Goal: Information Seeking & Learning: Learn about a topic

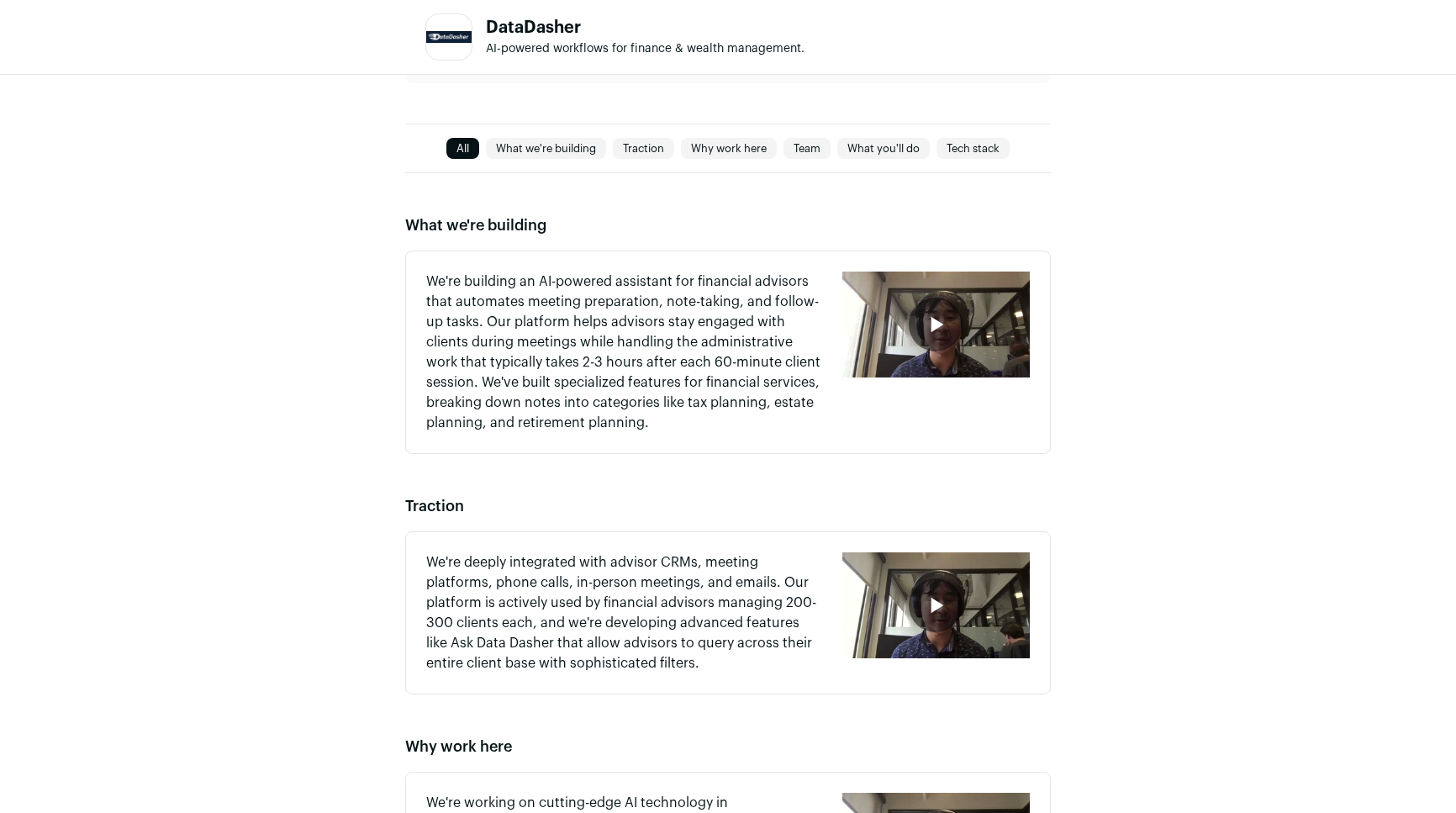
scroll to position [499, 0]
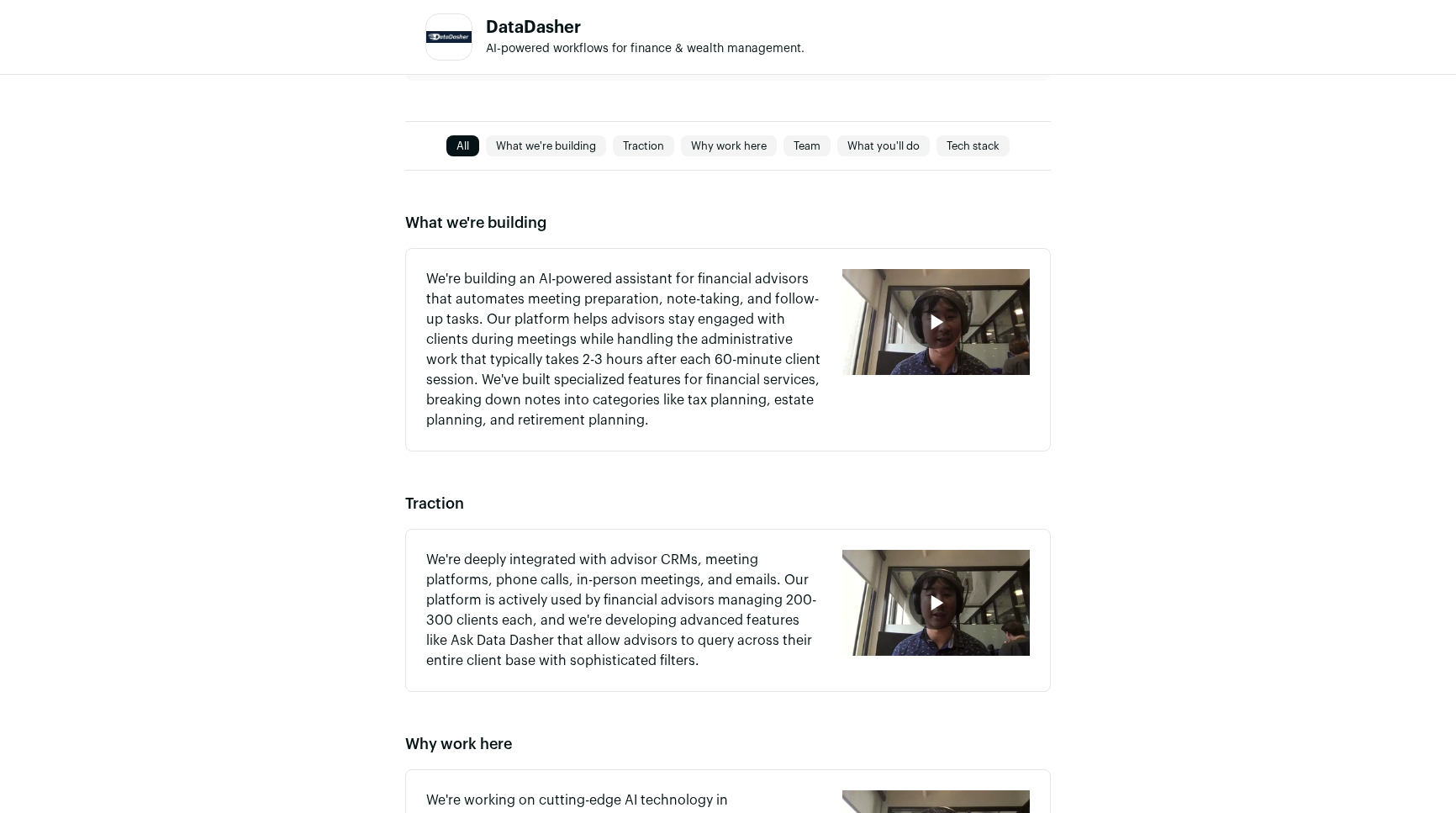
click at [931, 330] on icon "button" at bounding box center [936, 322] width 27 height 27
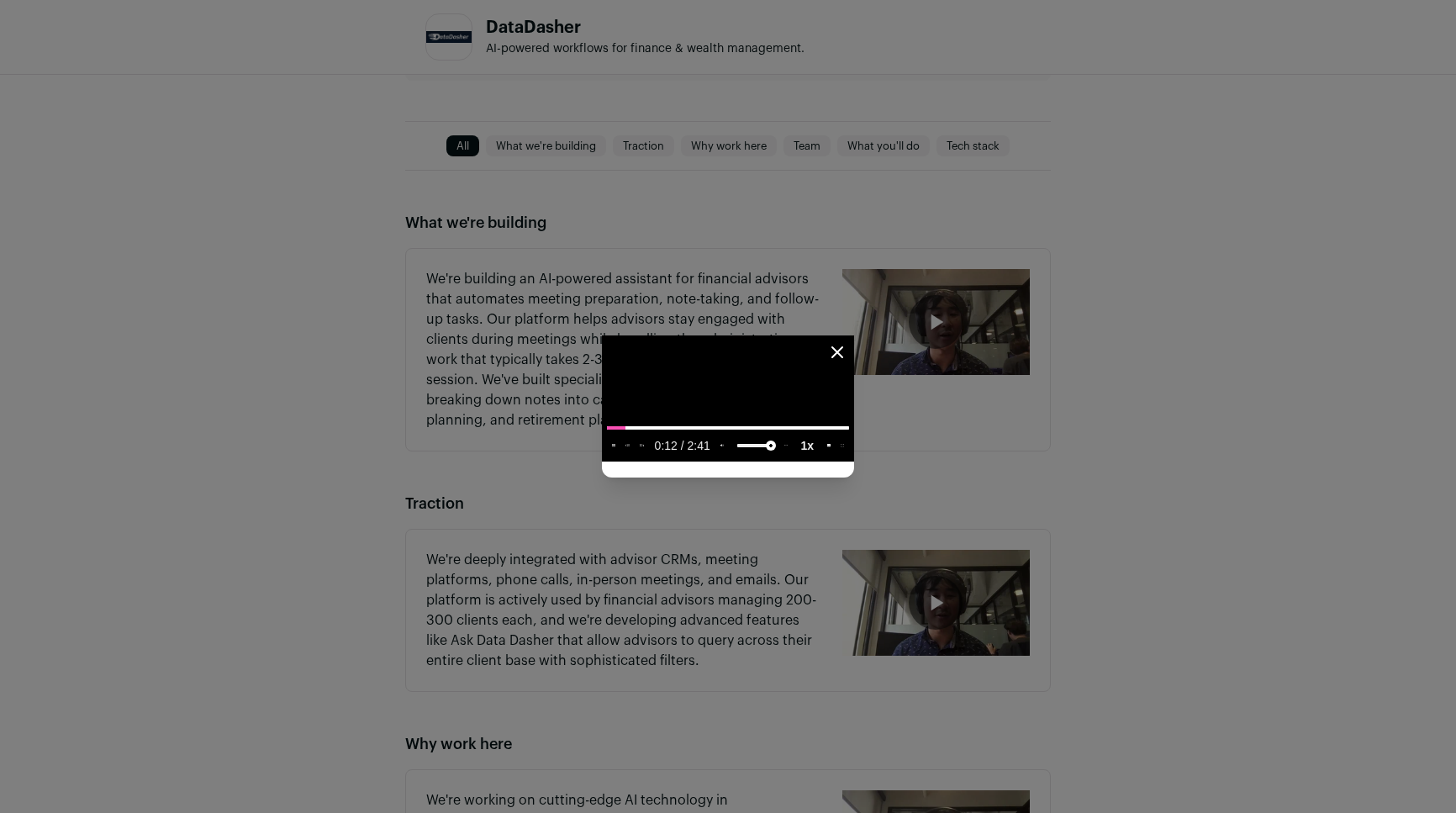
click at [0, 0] on slot "1x" at bounding box center [0, 0] width 0 height 0
click at [831, 404] on span "2x" at bounding box center [825, 398] width 13 height 12
click at [0, 0] on slot "2x" at bounding box center [0, 0] width 0 height 0
click at [800, 404] on span "1.7x" at bounding box center [789, 398] width 22 height 12
click at [821, 457] on media-playback-rate-menu-button "Playback rate 1.7" at bounding box center [807, 446] width 29 height 22
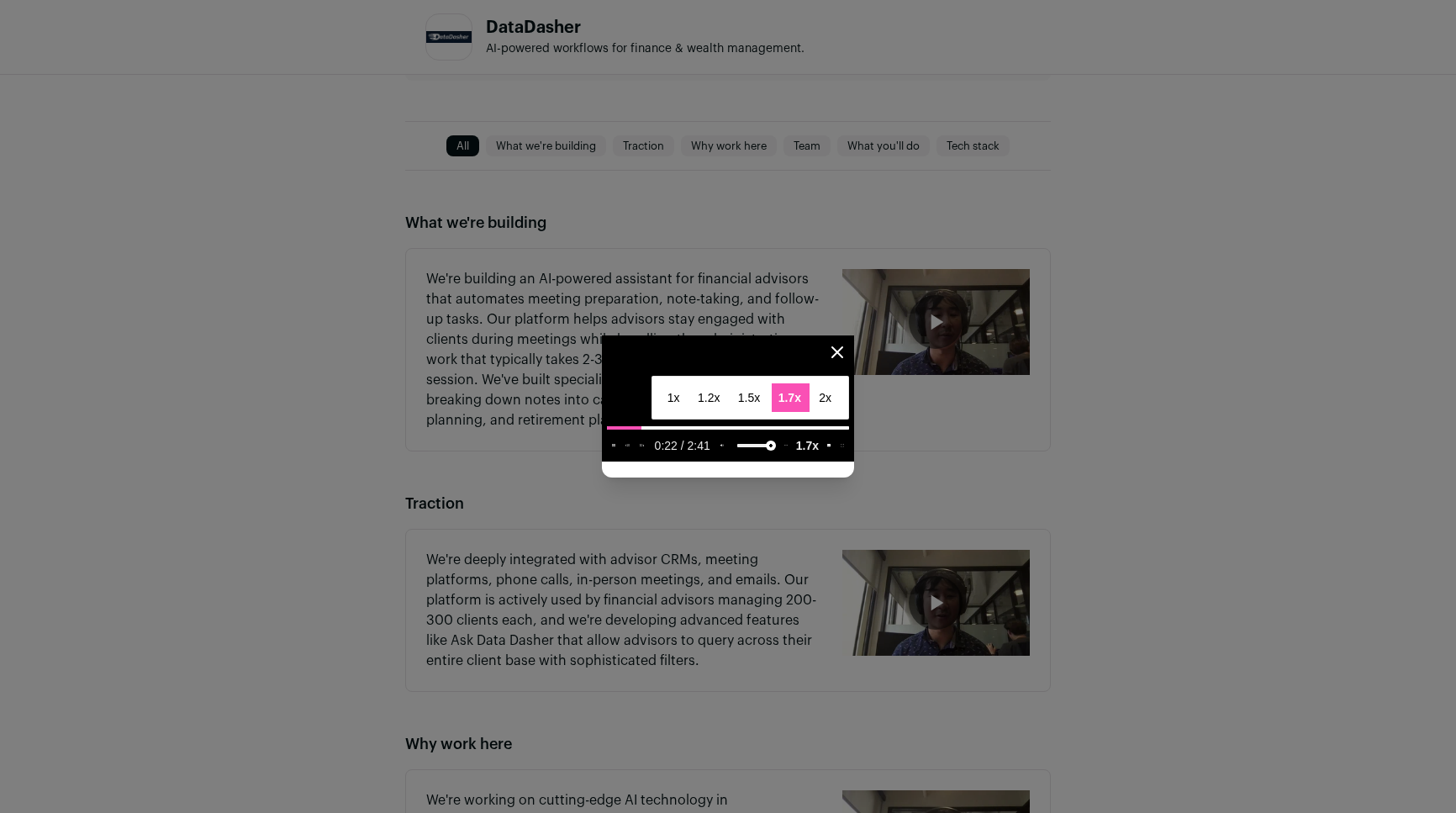
click at [840, 412] on media-chrome-menu-item "2x" at bounding box center [826, 398] width 28 height 29
type media-playback-rate-menu "2"
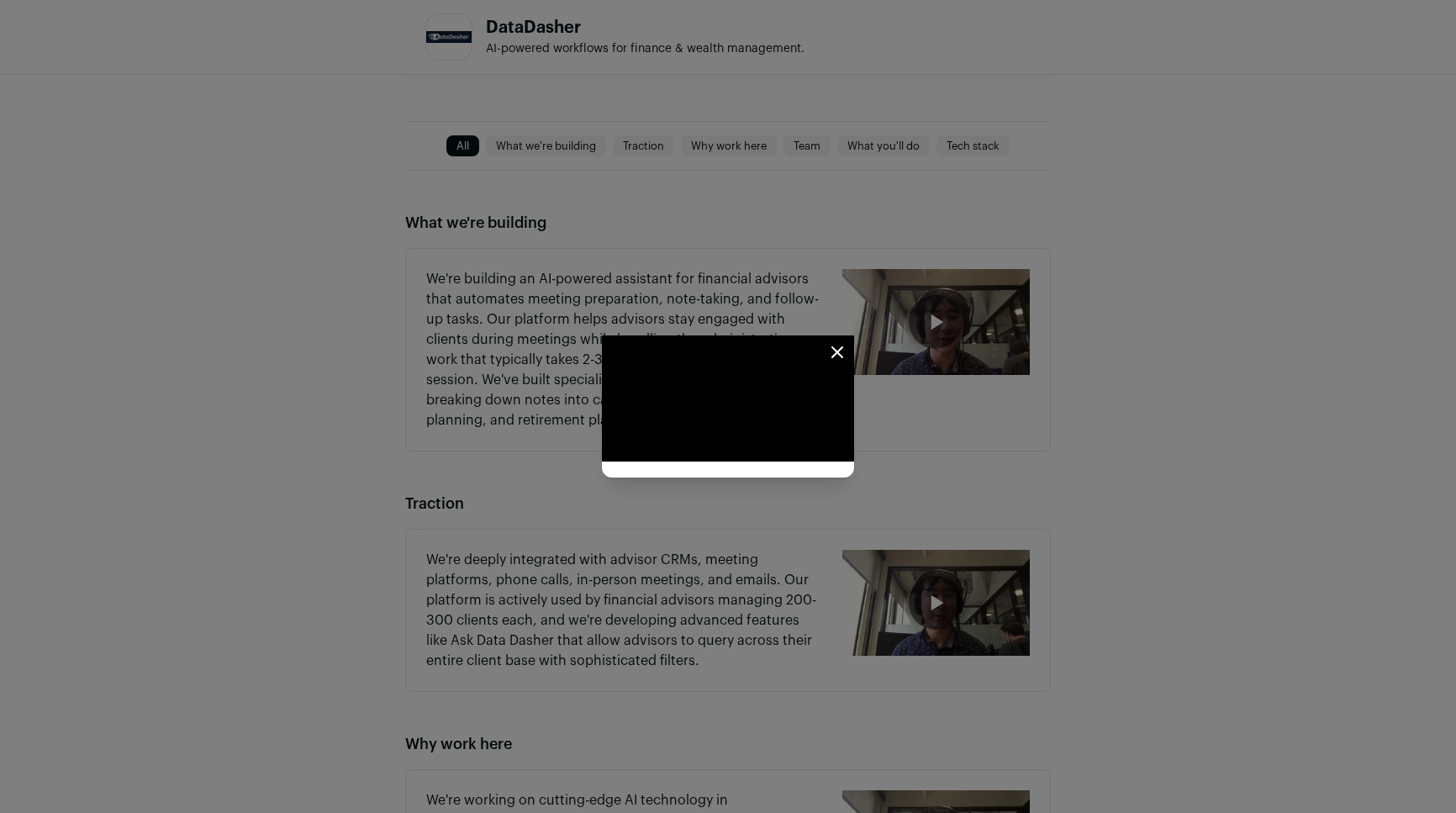
click at [1327, 637] on div "Close modal via background" at bounding box center [728, 406] width 1456 height 813
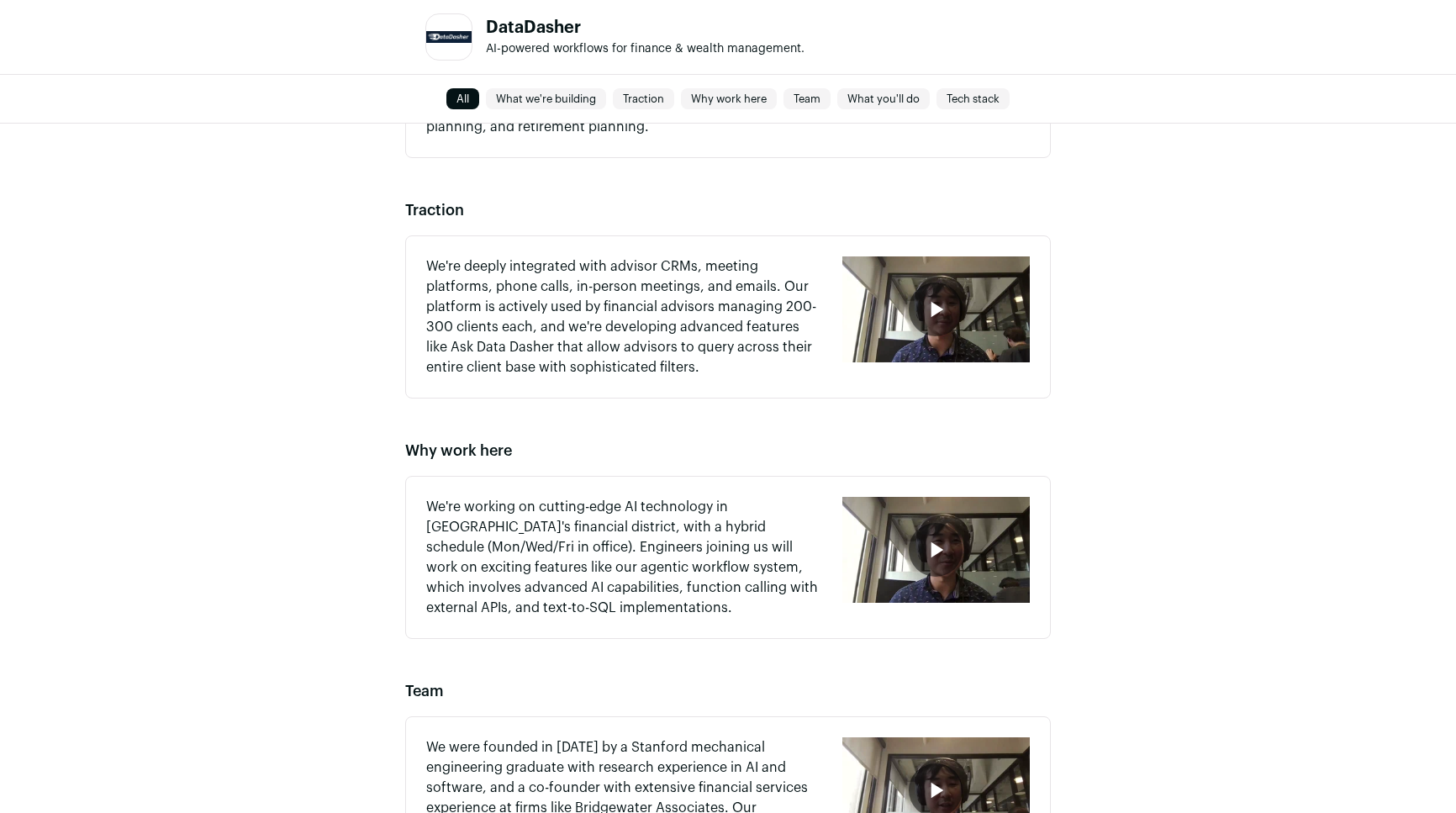
scroll to position [802, 0]
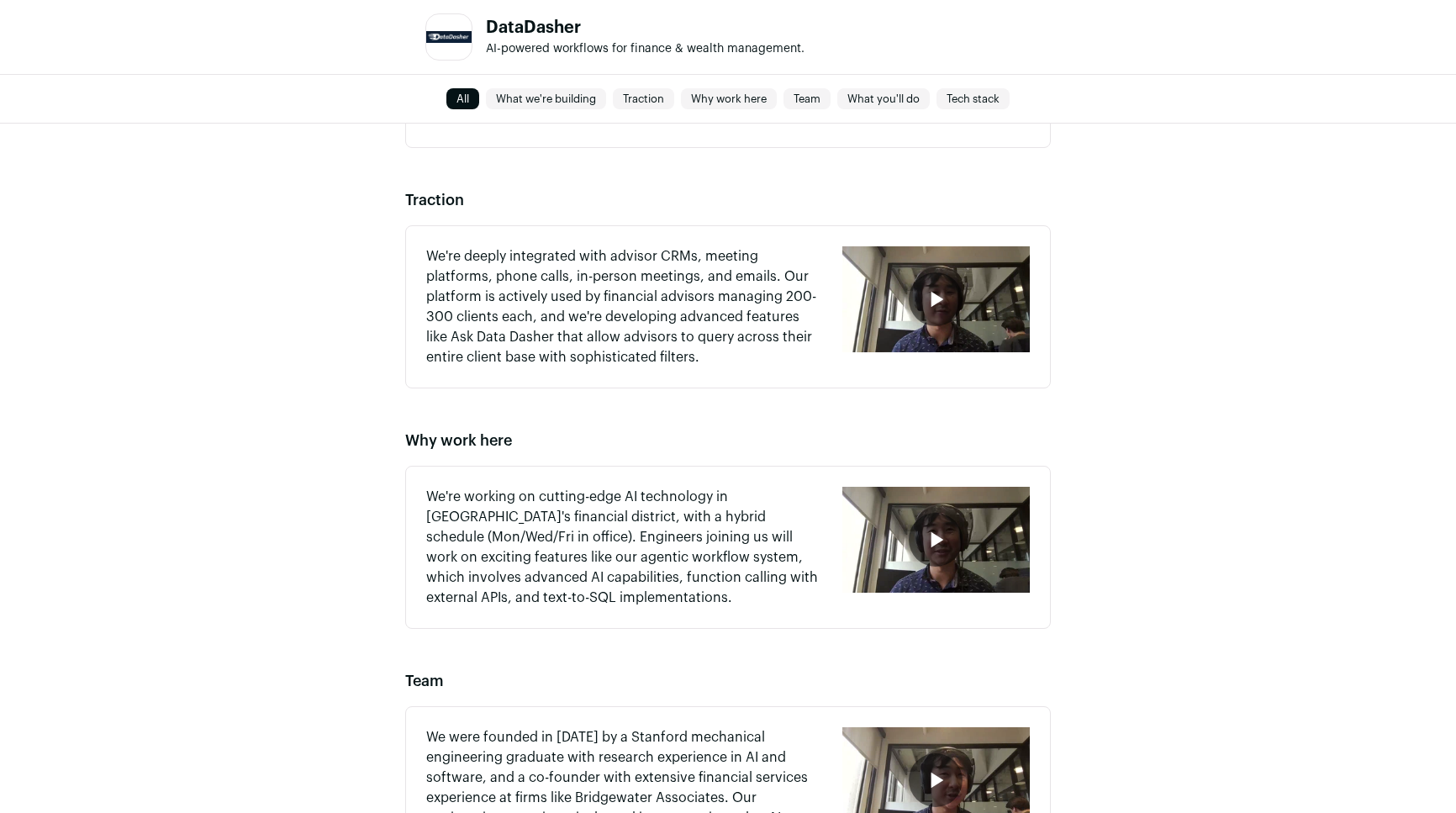
click at [947, 303] on icon "button" at bounding box center [936, 299] width 27 height 27
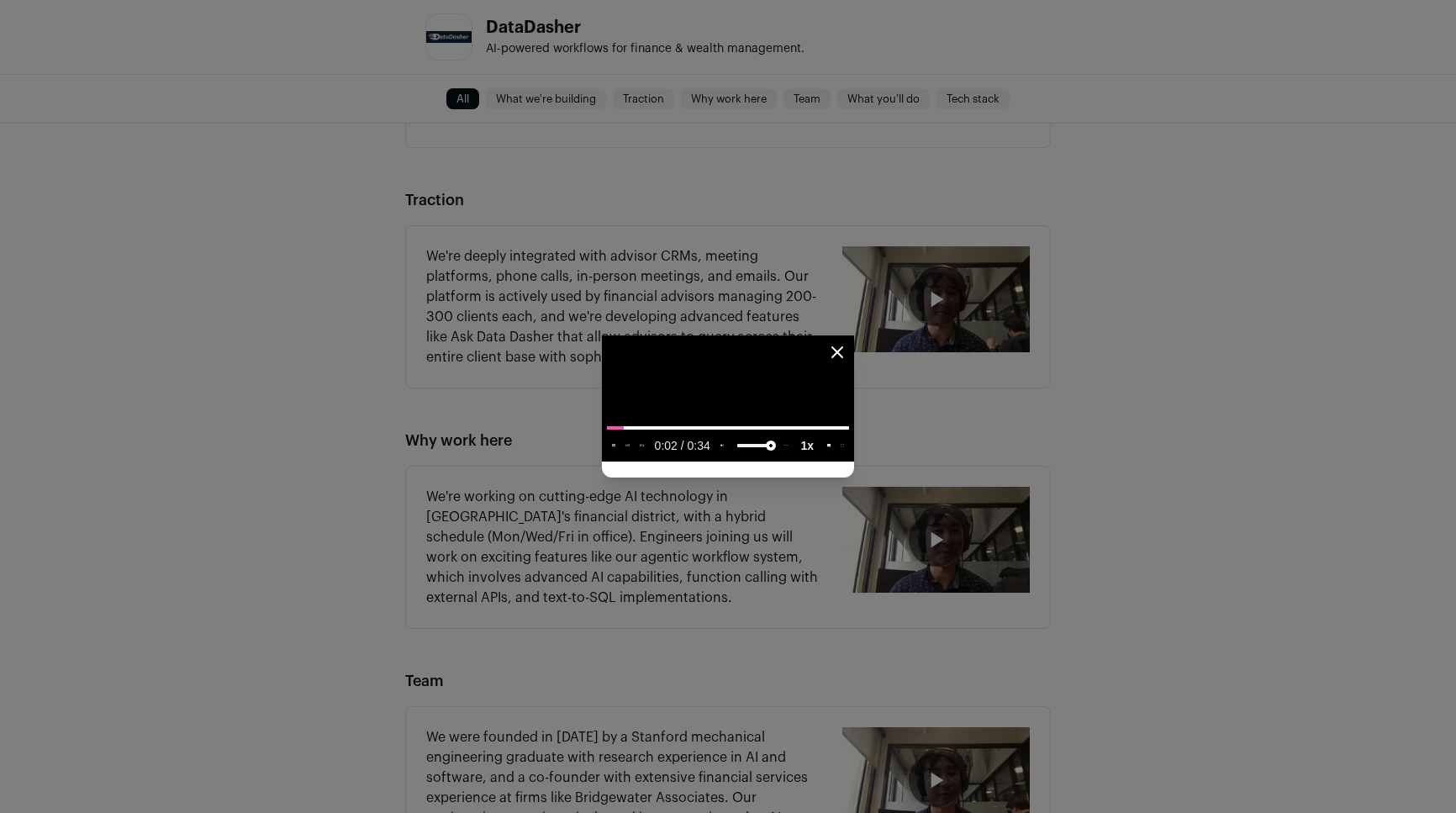
click at [0, 0] on slot "1x" at bounding box center [0, 0] width 0 height 0
click at [831, 404] on span "2x" at bounding box center [825, 398] width 13 height 12
type media-playback-rate-menu "2"
click at [854, 462] on video "Close modal via background" at bounding box center [728, 399] width 252 height 126
click at [694, 462] on video "Close modal via background" at bounding box center [728, 399] width 252 height 126
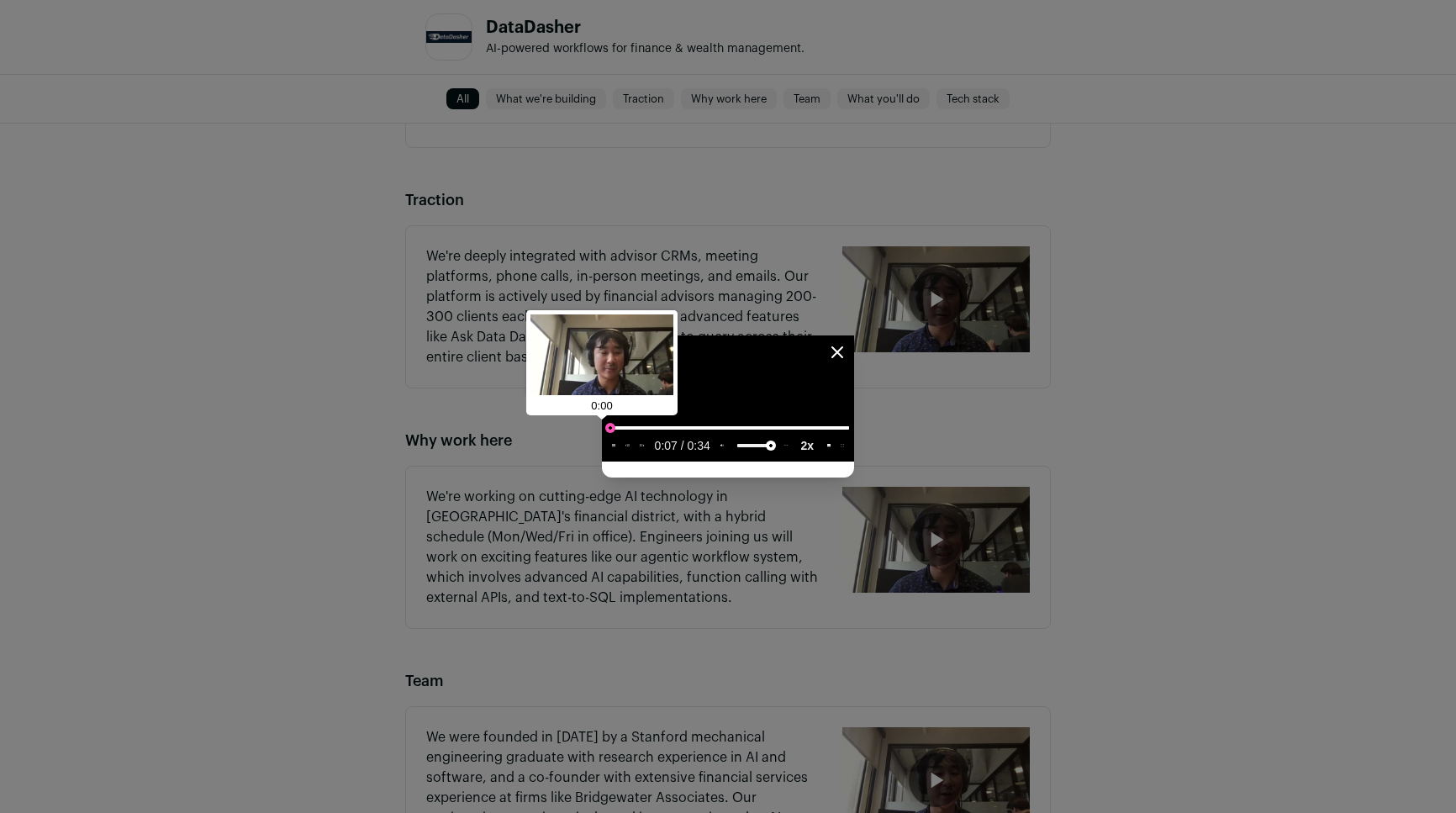
click at [607, 438] on input "seek" at bounding box center [728, 427] width 242 height 21
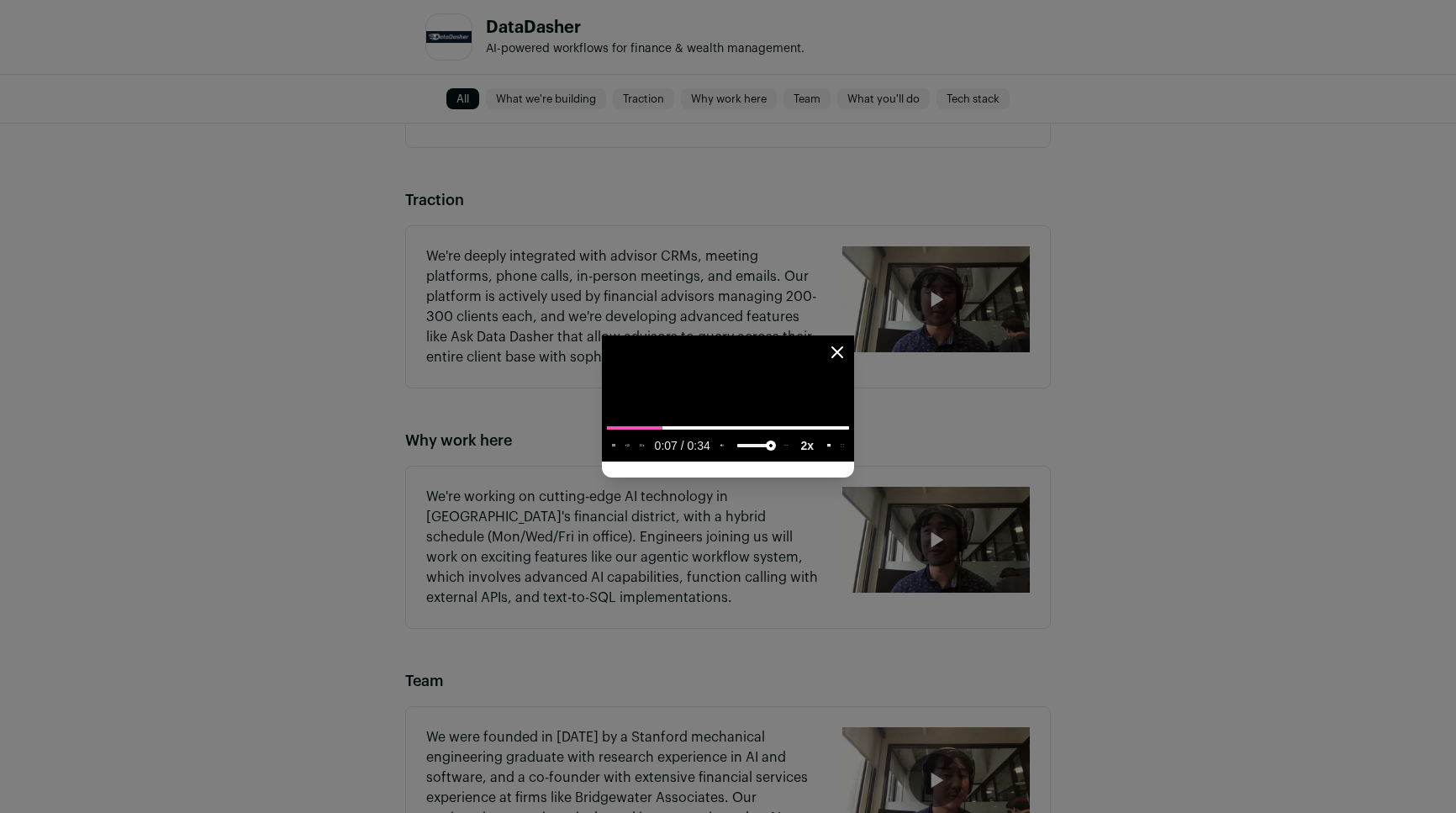
type input "**********"
click at [854, 406] on video "Close modal via background" at bounding box center [728, 399] width 252 height 126
click at [1435, 453] on div "Close modal via background" at bounding box center [728, 406] width 1456 height 813
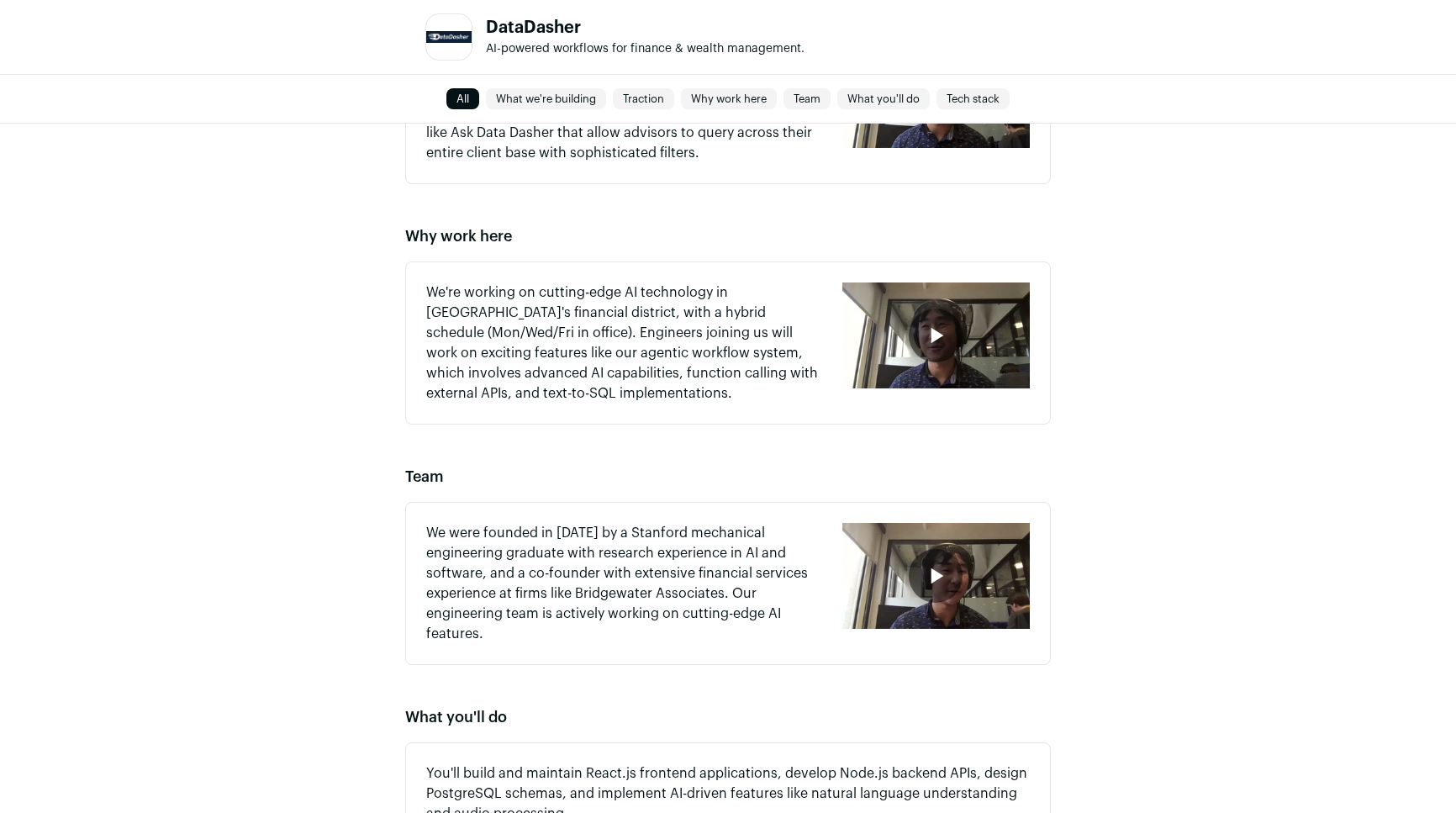
scroll to position [877, 0]
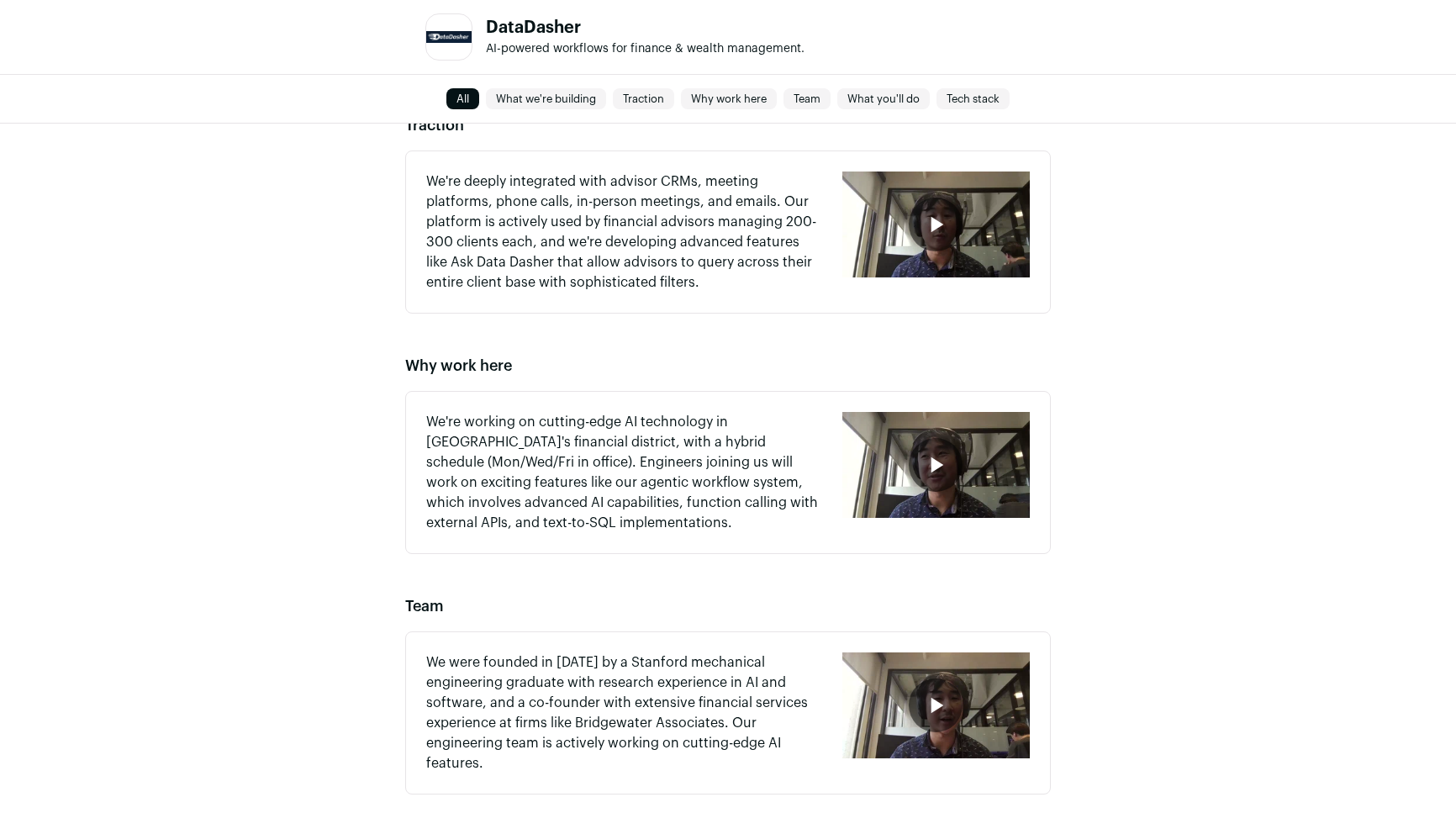
click at [889, 450] on div "button" at bounding box center [936, 465] width 187 height 106
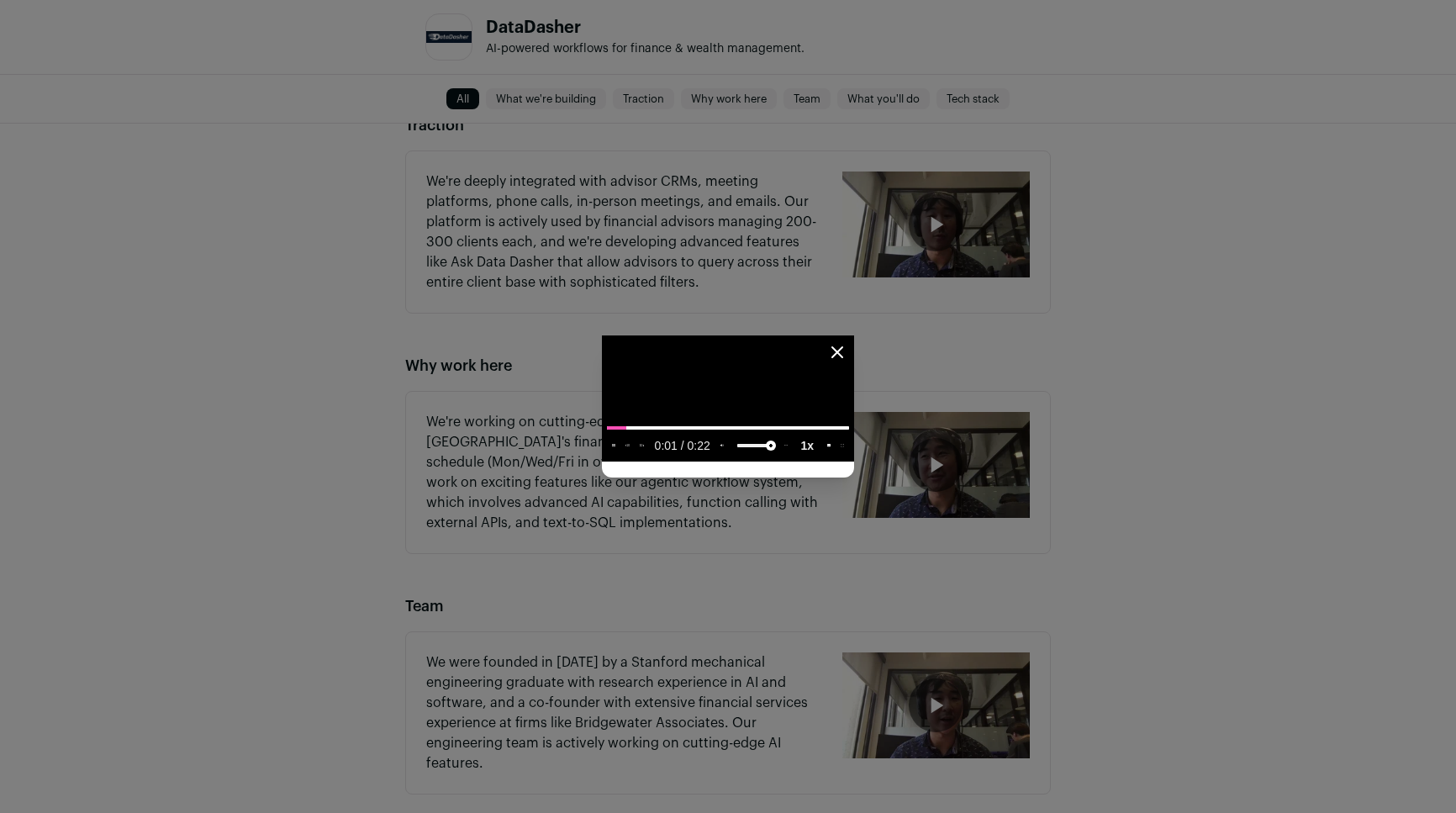
click at [0, 0] on slot "1x" at bounding box center [0, 0] width 0 height 0
click at [840, 412] on media-chrome-menu-item "2x" at bounding box center [826, 398] width 28 height 29
type media-playback-rate-menu "2"
click at [1279, 591] on div "Close modal via background" at bounding box center [728, 406] width 1456 height 813
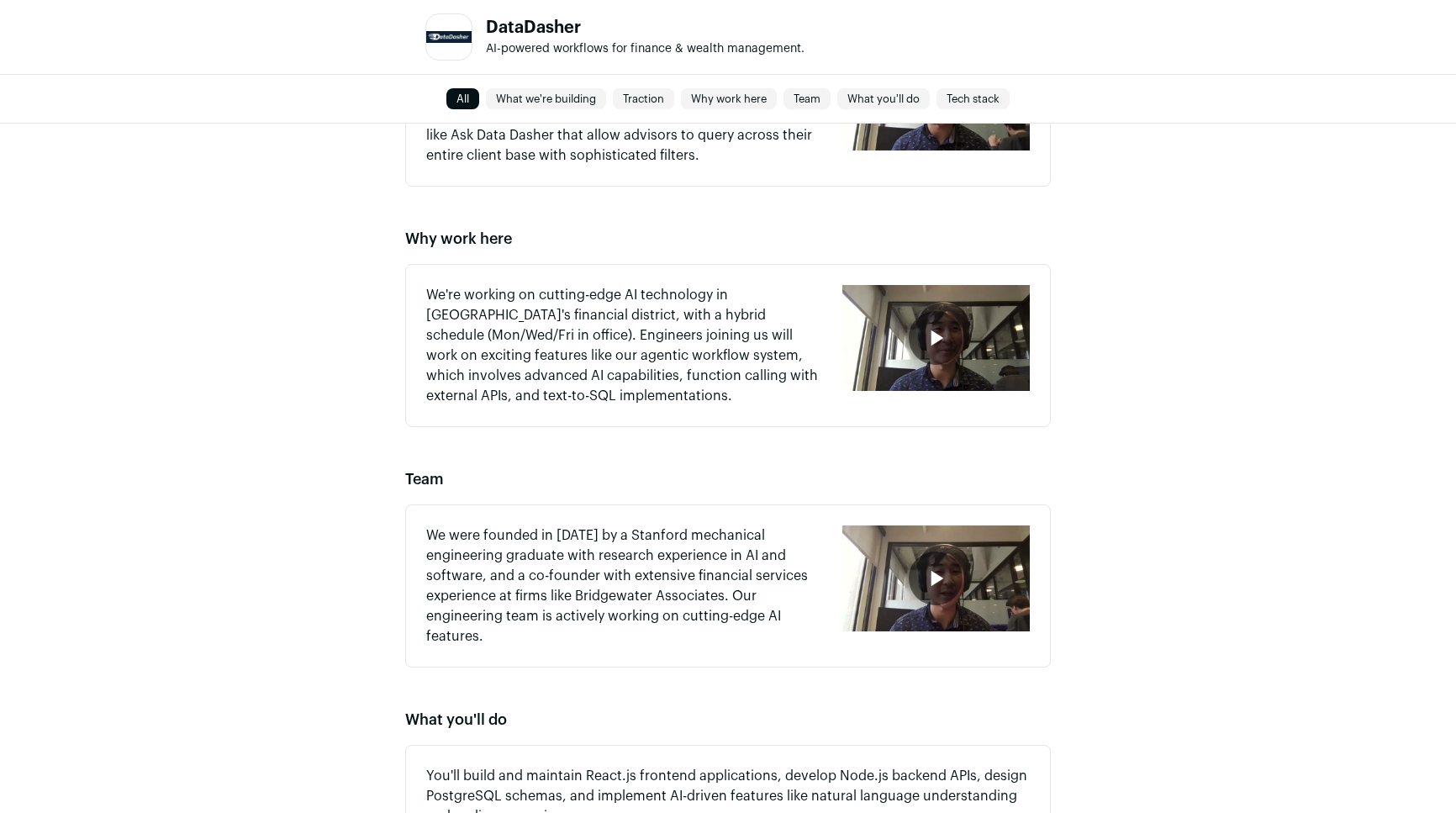
scroll to position [1011, 0]
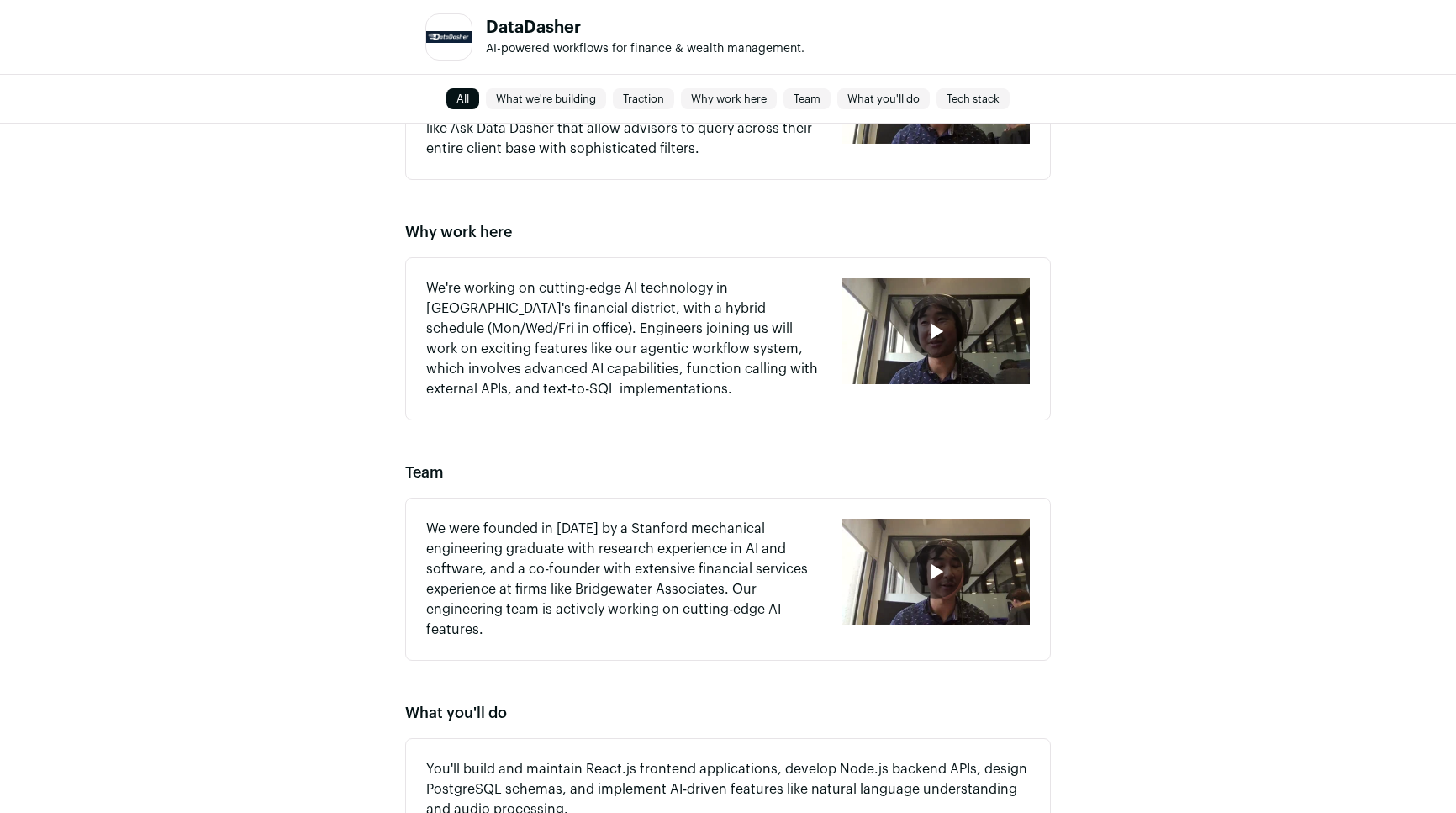
click at [899, 565] on div "button" at bounding box center [936, 572] width 187 height 106
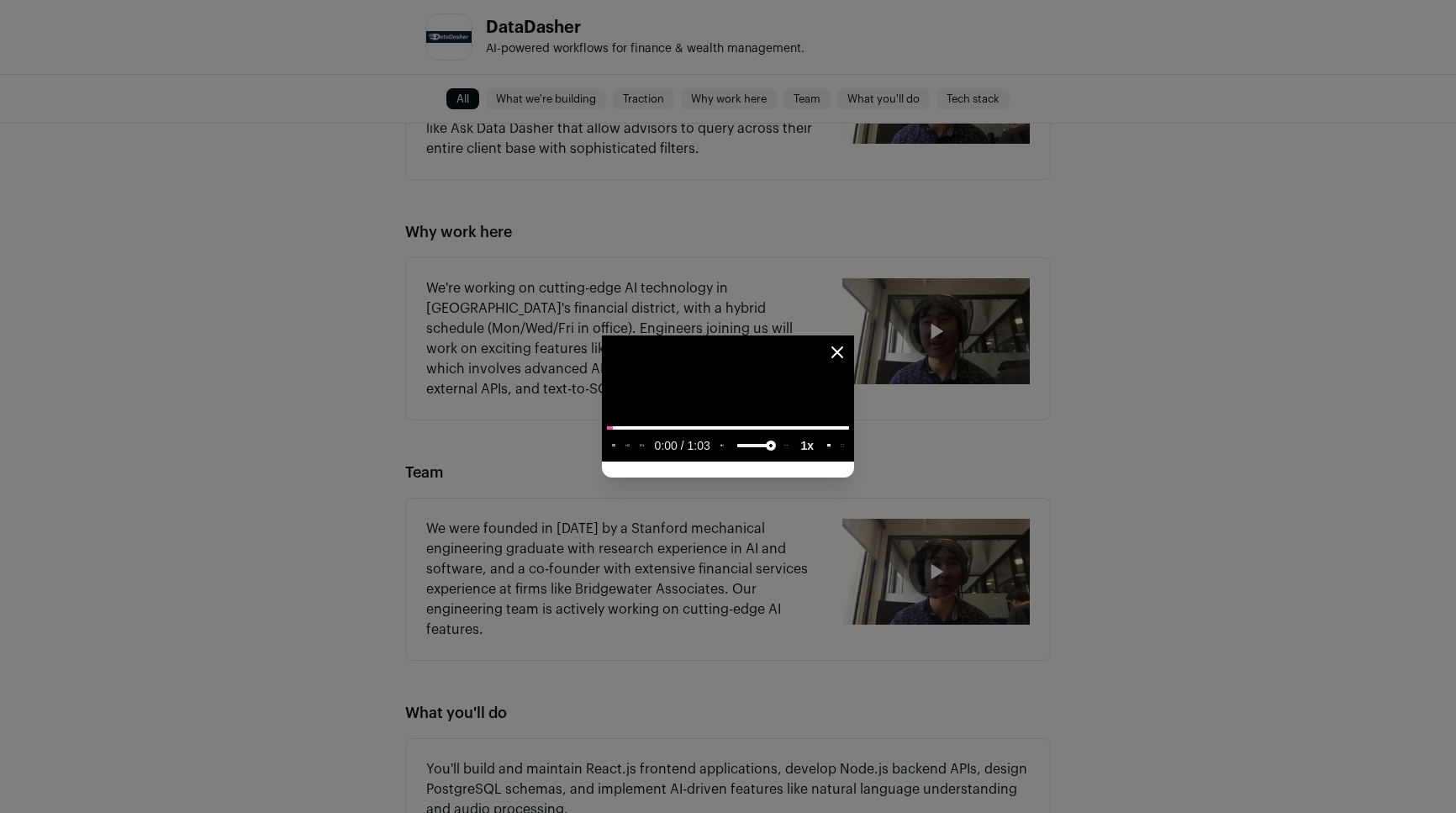
click at [0, 0] on slot "1x" at bounding box center [0, 0] width 0 height 0
click at [831, 404] on span "2x" at bounding box center [825, 398] width 13 height 12
type media-playback-rate-menu "2"
click at [1231, 772] on div "Close modal via background" at bounding box center [728, 406] width 1456 height 813
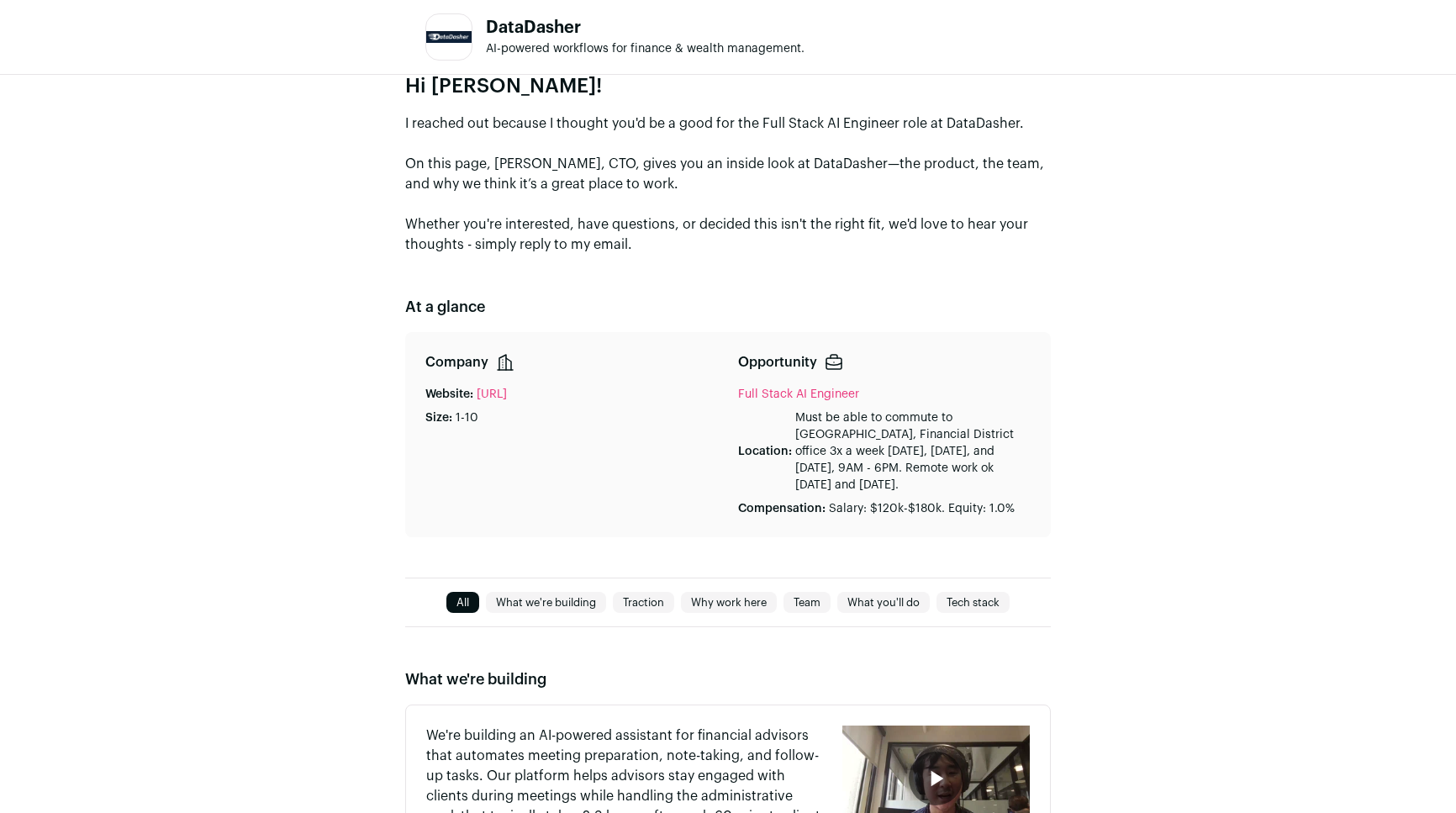
scroll to position [0, 0]
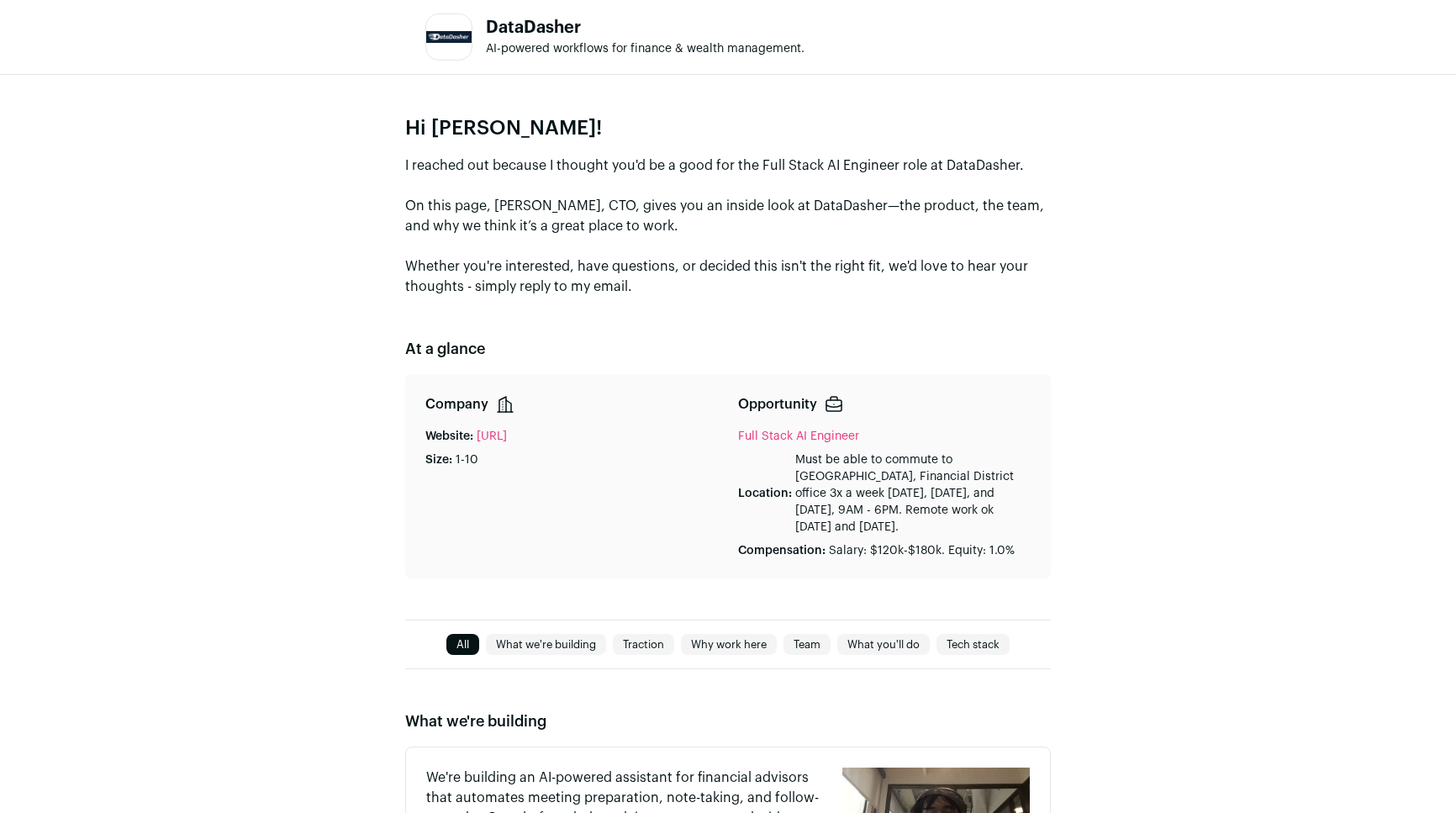
click at [574, 642] on link "What we're building" at bounding box center [546, 645] width 120 height 20
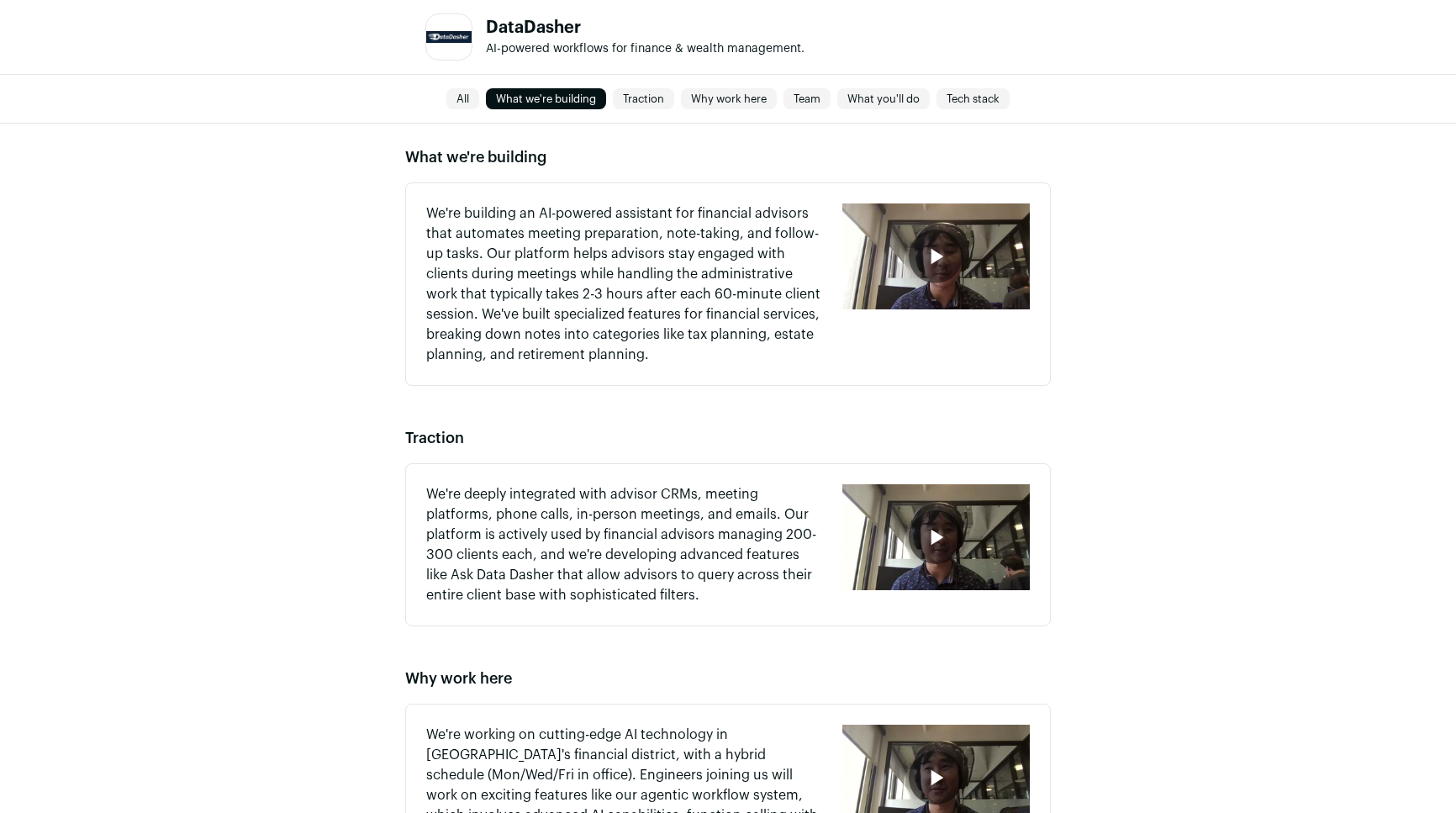
click at [955, 101] on link "Tech stack" at bounding box center [973, 99] width 73 height 20
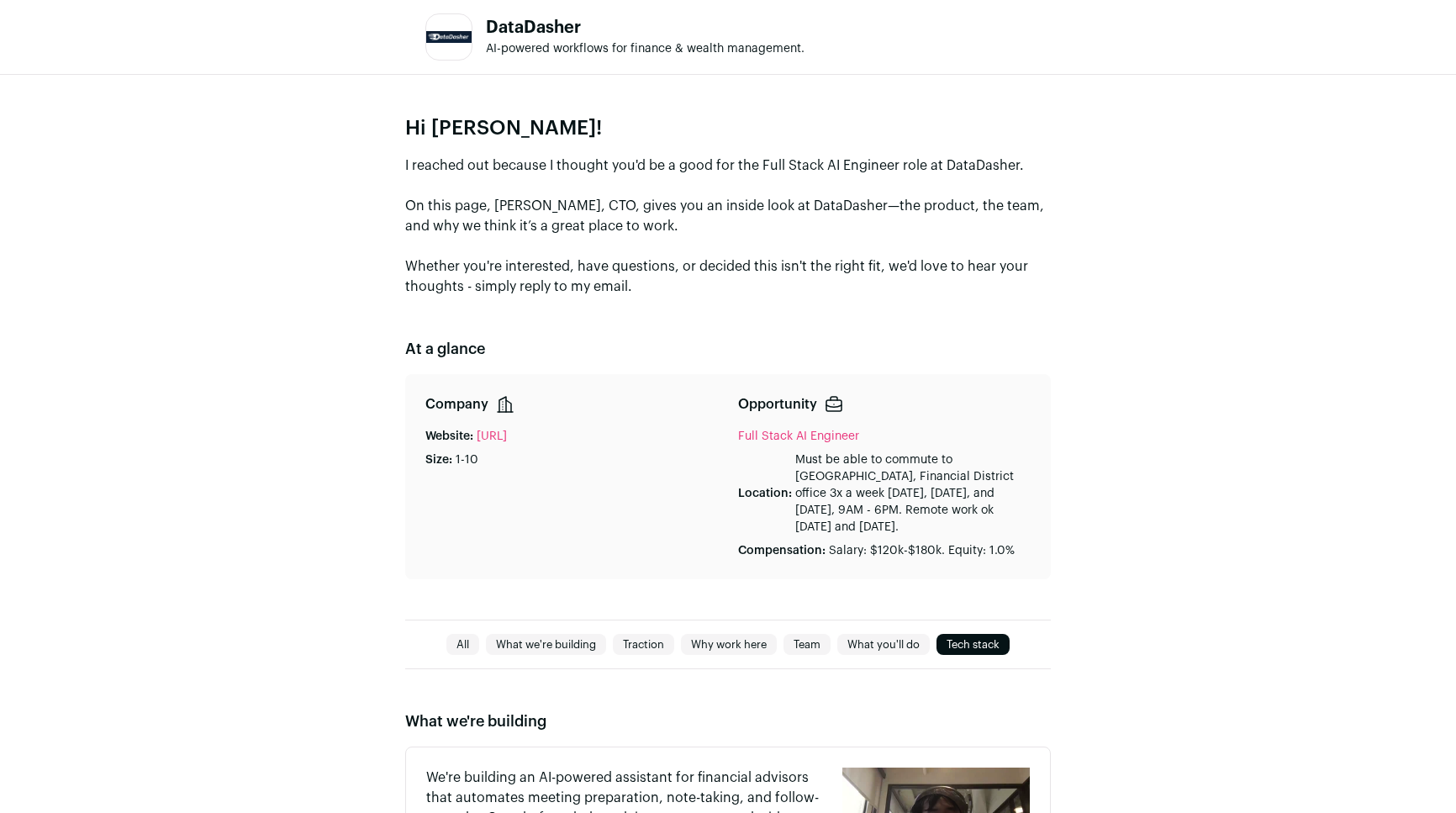
click at [688, 480] on div "Company Website: [URL] Size: 1-10" at bounding box center [572, 477] width 293 height 165
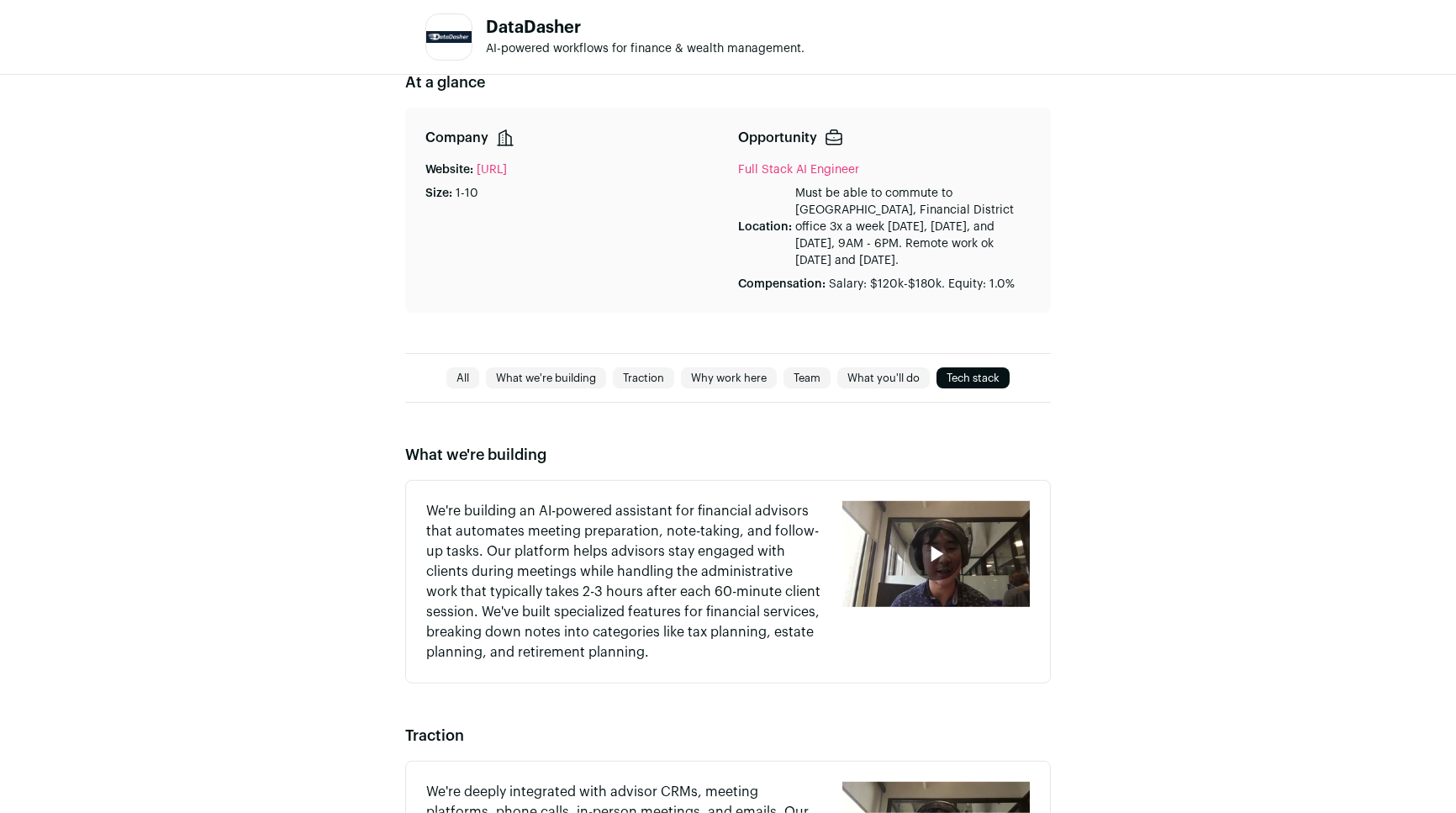
scroll to position [318, 0]
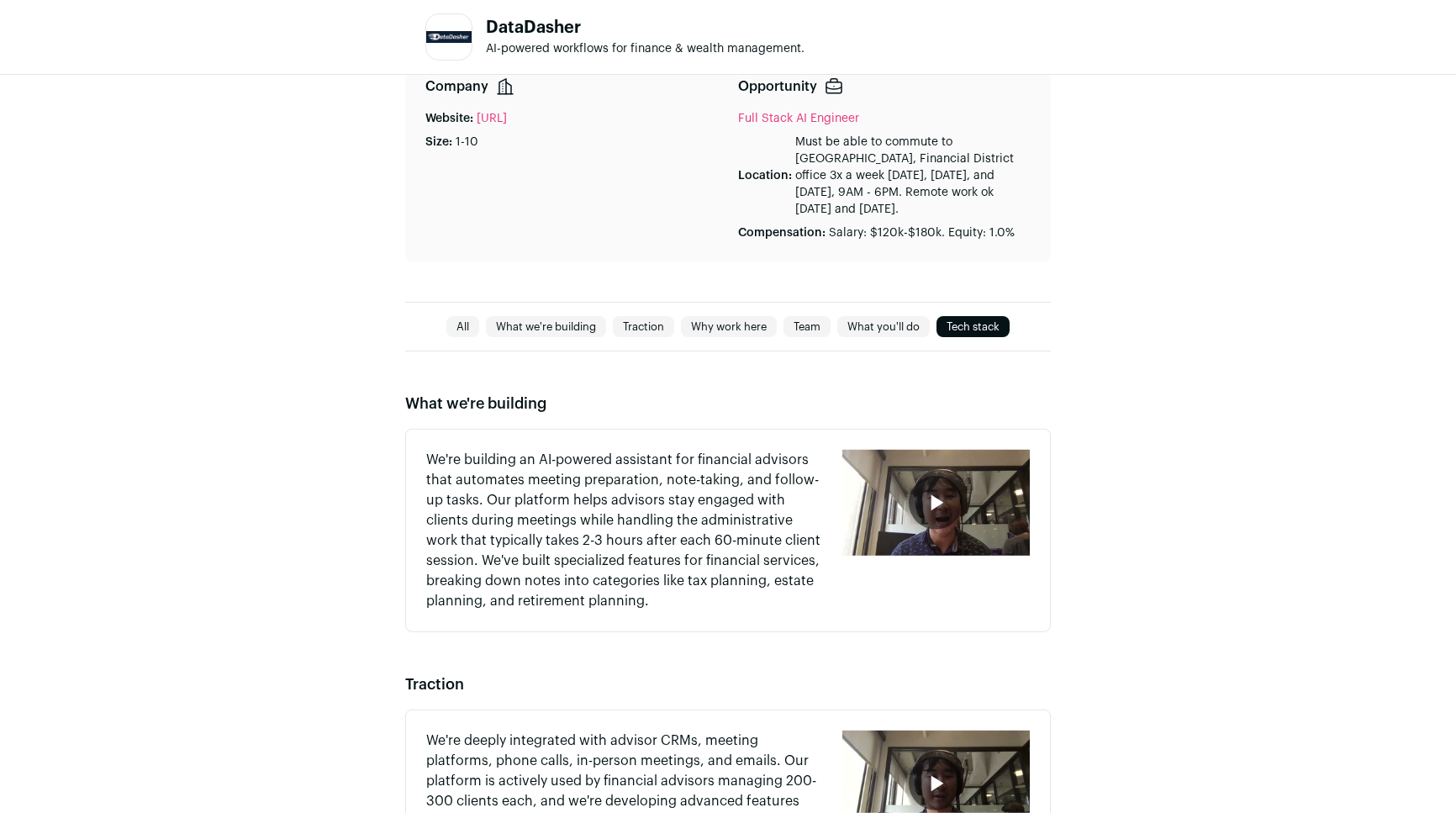
click at [702, 557] on p "We're building an AI-powered assistant for financial advisors that automates me…" at bounding box center [624, 531] width 396 height 161
click at [983, 519] on div "button" at bounding box center [936, 503] width 187 height 106
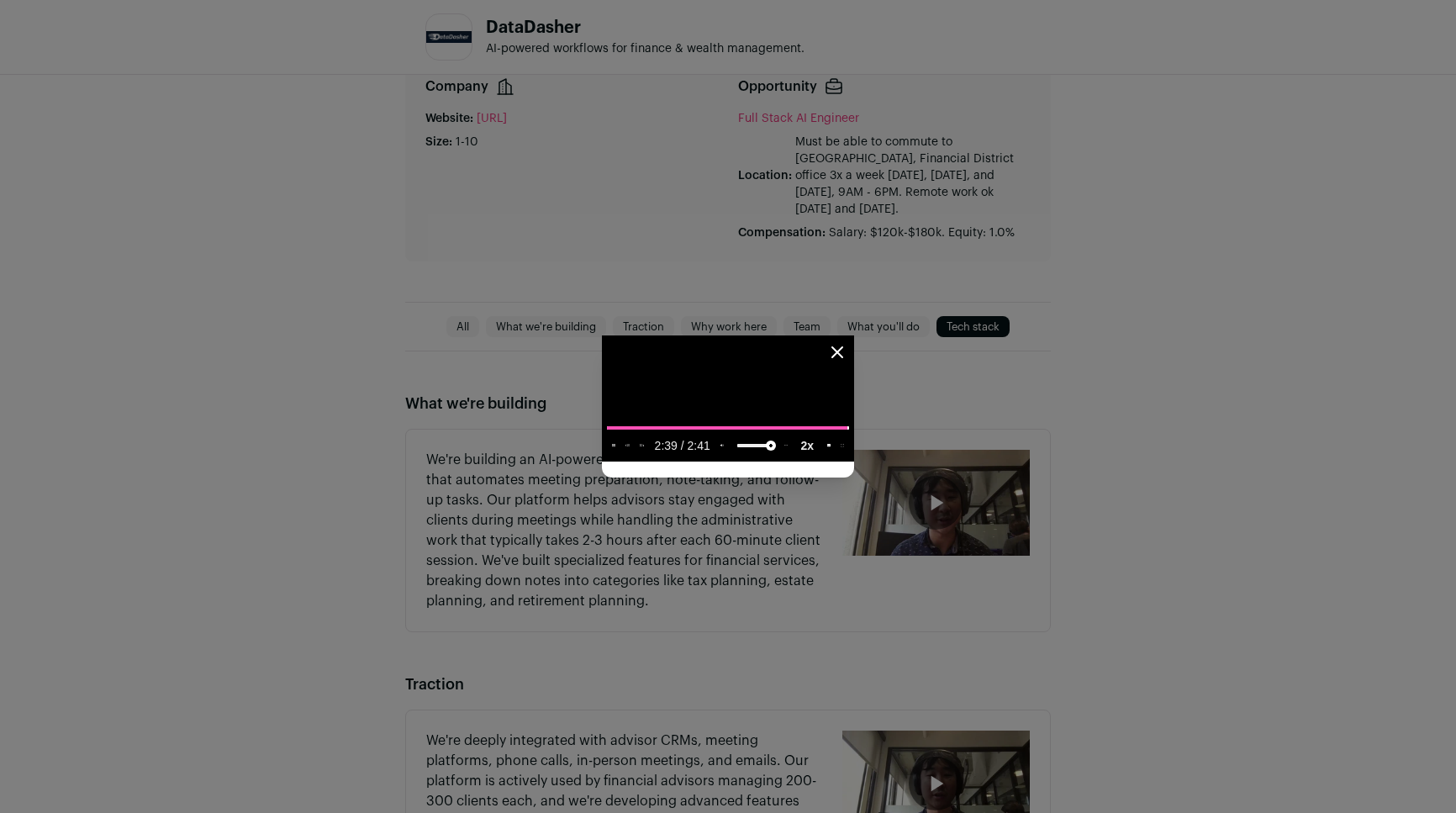
click at [854, 462] on video "Close modal via background" at bounding box center [728, 399] width 252 height 126
click at [849, 438] on input "seek" at bounding box center [728, 427] width 242 height 21
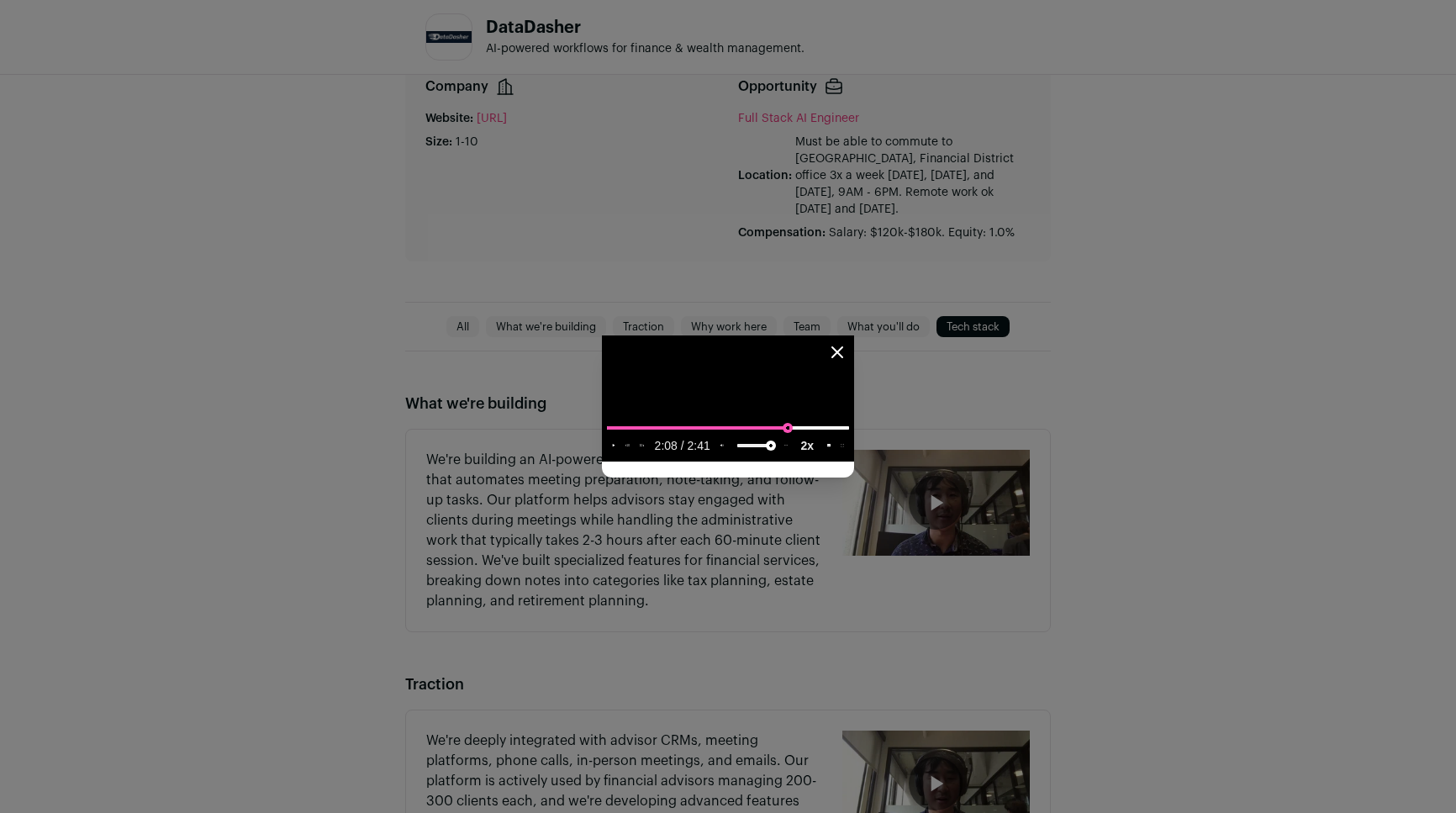
click at [849, 438] on input "seek" at bounding box center [728, 427] width 242 height 21
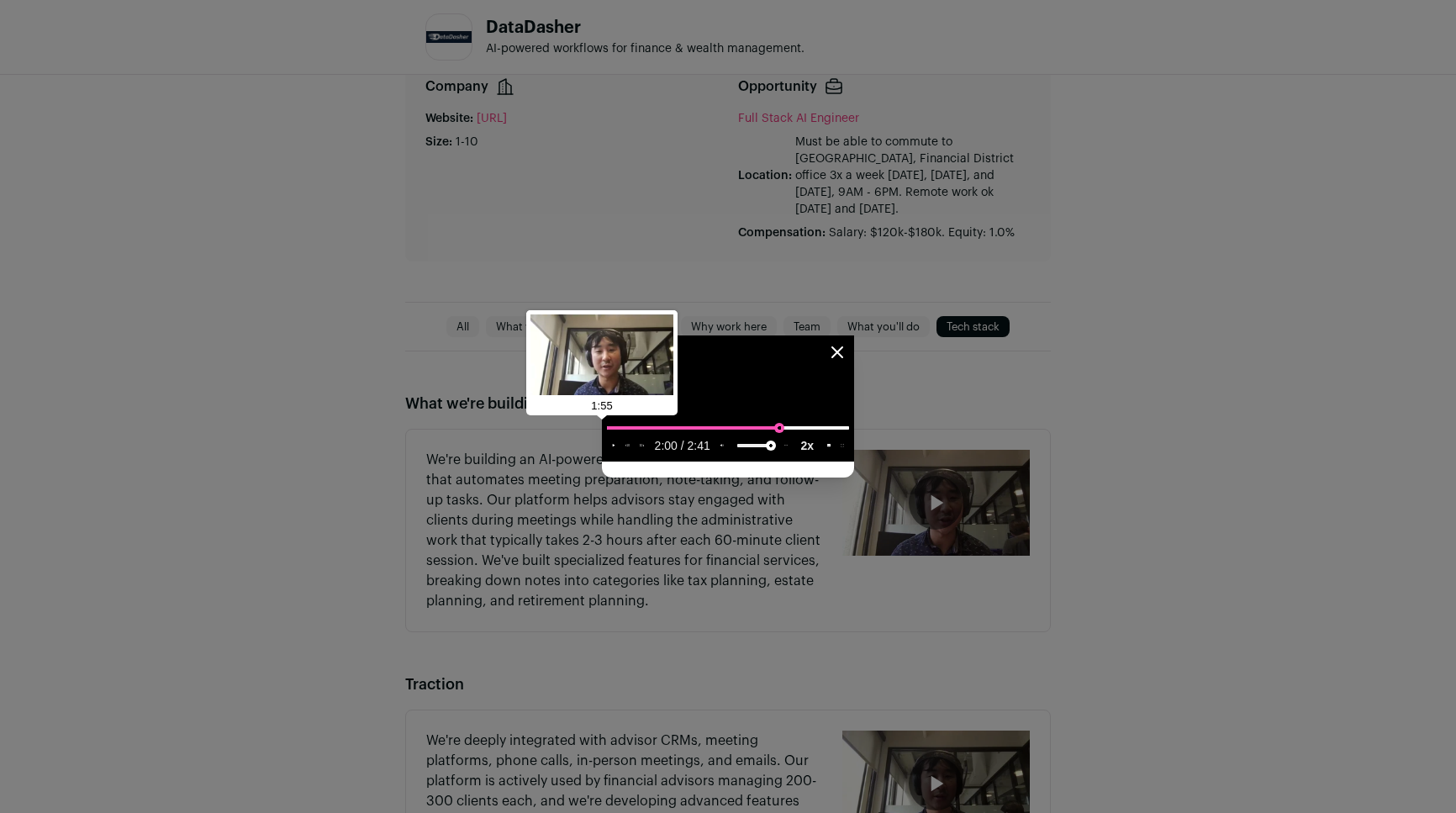
click at [849, 438] on input "seek" at bounding box center [728, 427] width 242 height 21
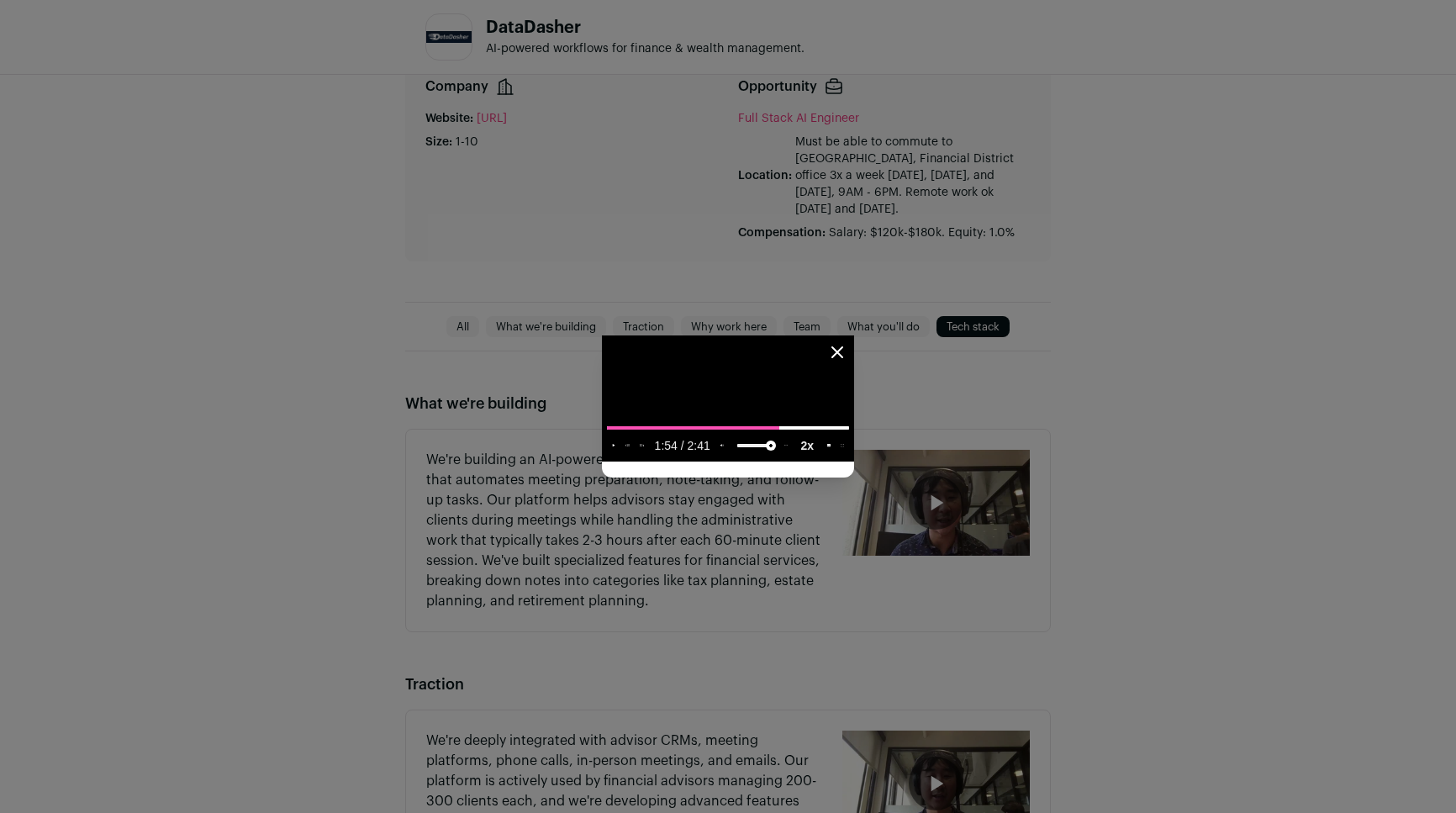
click at [779, 457] on div "video player" at bounding box center [779, 446] width 0 height 22
click at [849, 438] on input "seek" at bounding box center [728, 427] width 242 height 21
click at [848, 438] on input "seek" at bounding box center [728, 427] width 242 height 21
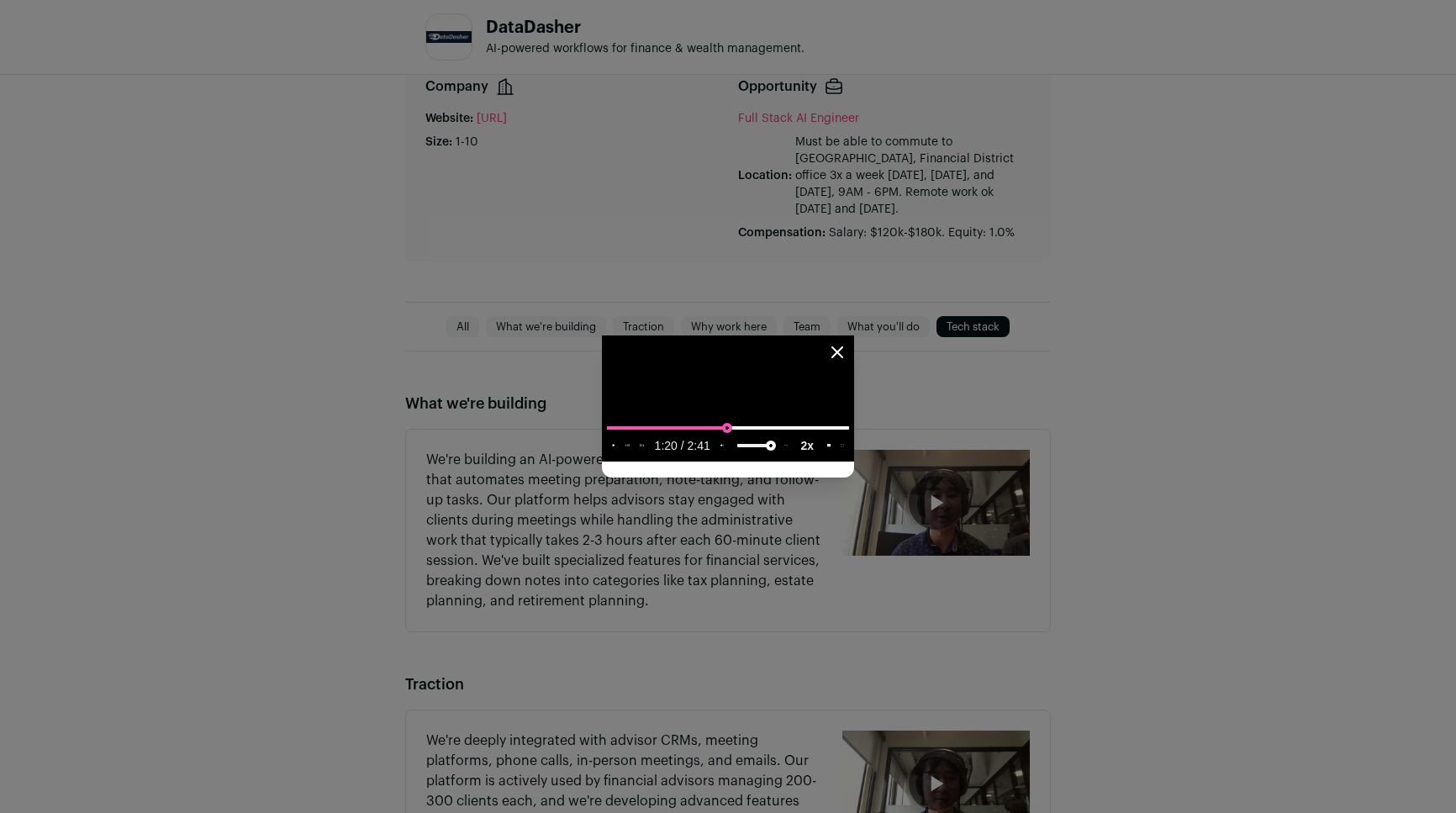
click at [725, 438] on input "seek" at bounding box center [728, 427] width 242 height 21
click at [779, 457] on div "video player" at bounding box center [779, 446] width 0 height 22
click at [640, 438] on input "seek" at bounding box center [728, 427] width 242 height 21
click at [779, 457] on div "video player" at bounding box center [779, 446] width 0 height 22
click at [607, 438] on input "seek" at bounding box center [728, 427] width 242 height 21
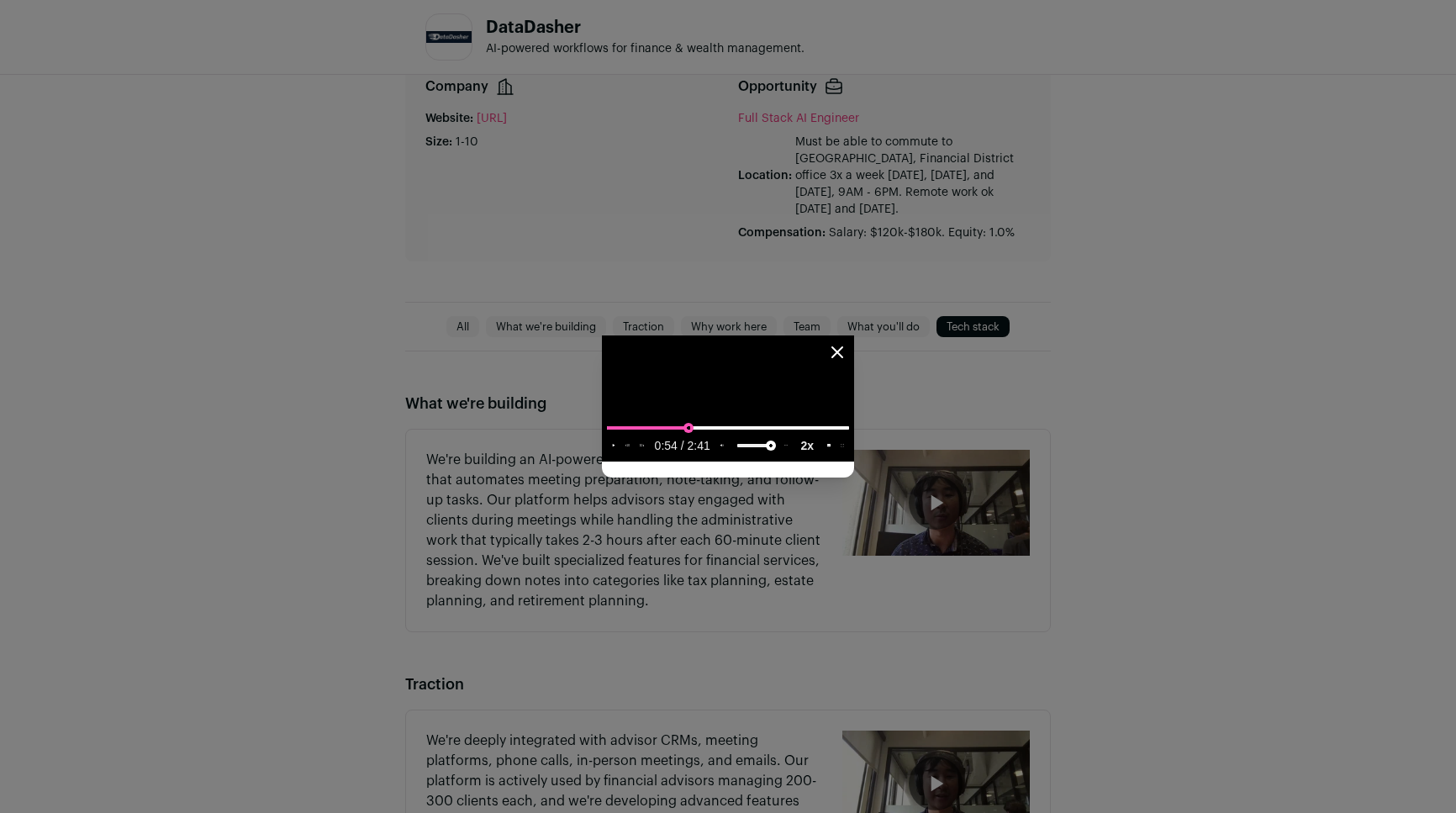
click at [607, 438] on input "seek" at bounding box center [728, 427] width 242 height 21
click at [779, 457] on div "video player" at bounding box center [779, 446] width 0 height 22
type input "**********"
click at [607, 438] on input "seek" at bounding box center [728, 427] width 242 height 21
click at [602, 462] on video "Close modal via background" at bounding box center [728, 399] width 252 height 126
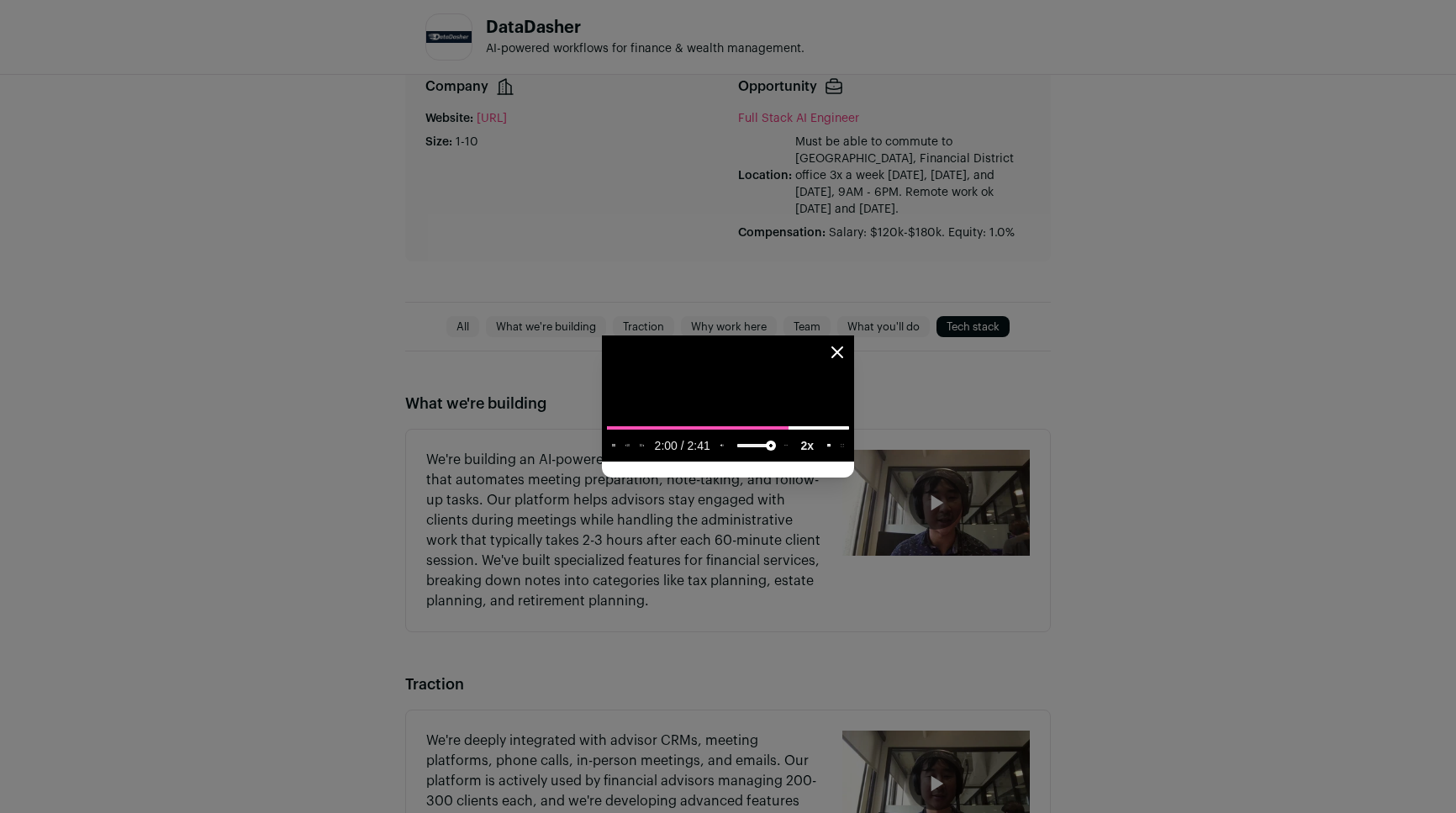
click at [854, 462] on video "Close modal via background" at bounding box center [728, 399] width 252 height 126
click at [108, 253] on div "Close modal via background" at bounding box center [728, 406] width 1456 height 813
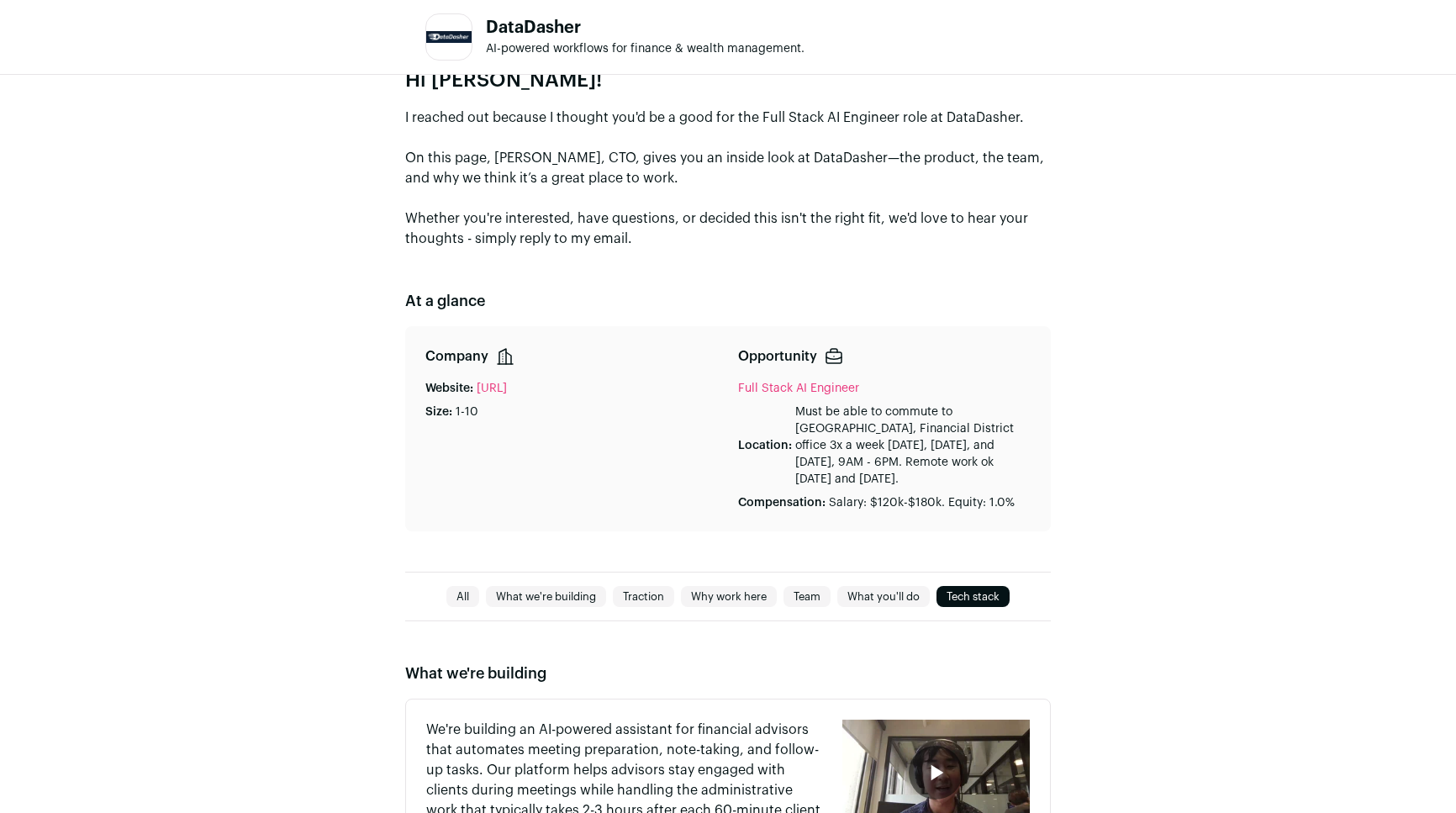
scroll to position [0, 0]
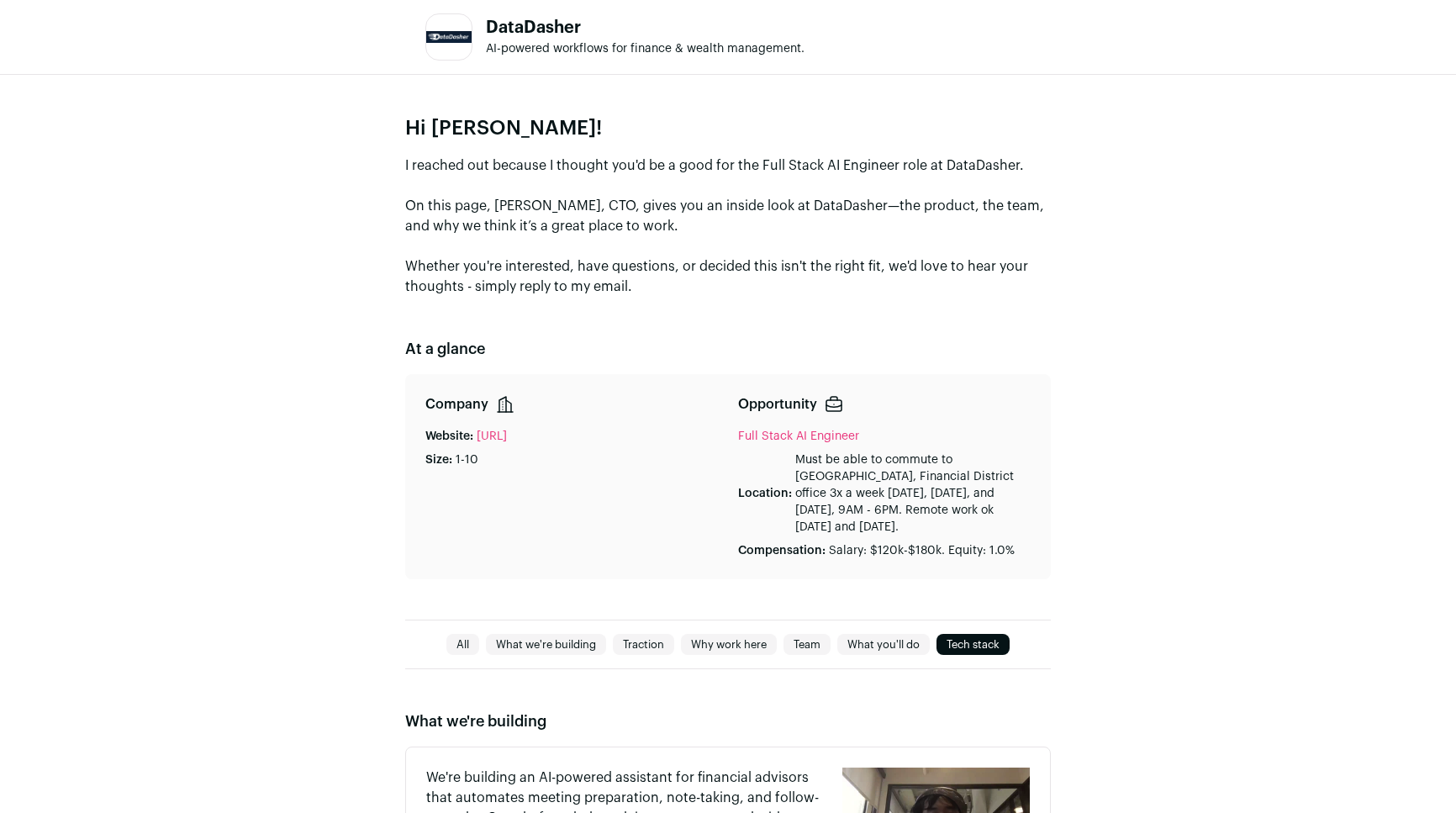
click at [263, 419] on div "Hi [PERSON_NAME]! I reached out because I thought you'd be a good for the Full …" at bounding box center [728, 347] width 1456 height 545
